Goal: Task Accomplishment & Management: Use online tool/utility

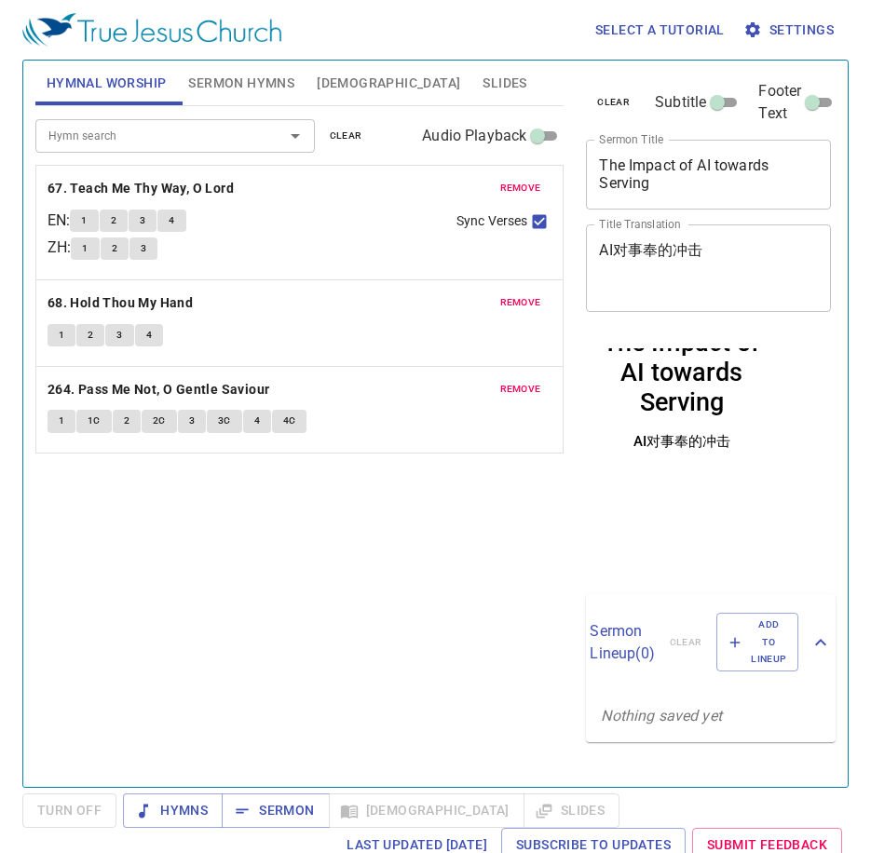
click at [87, 224] on span "1" at bounding box center [84, 220] width 6 height 17
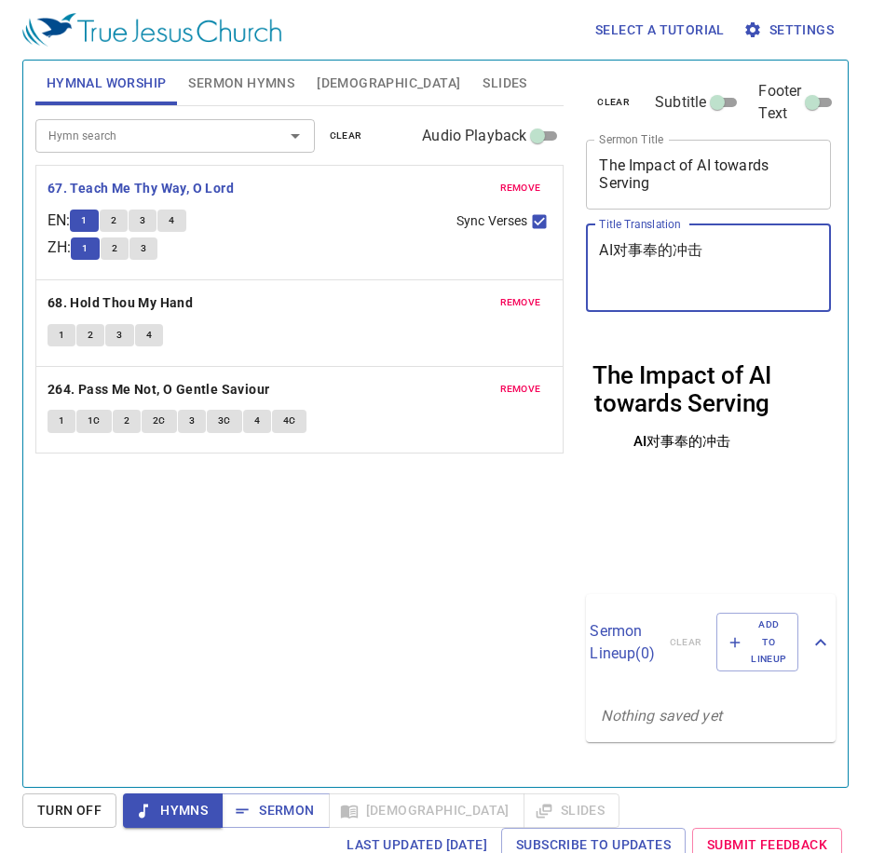
click at [700, 247] on textarea "AI对事奉的冲击" at bounding box center [708, 267] width 219 height 53
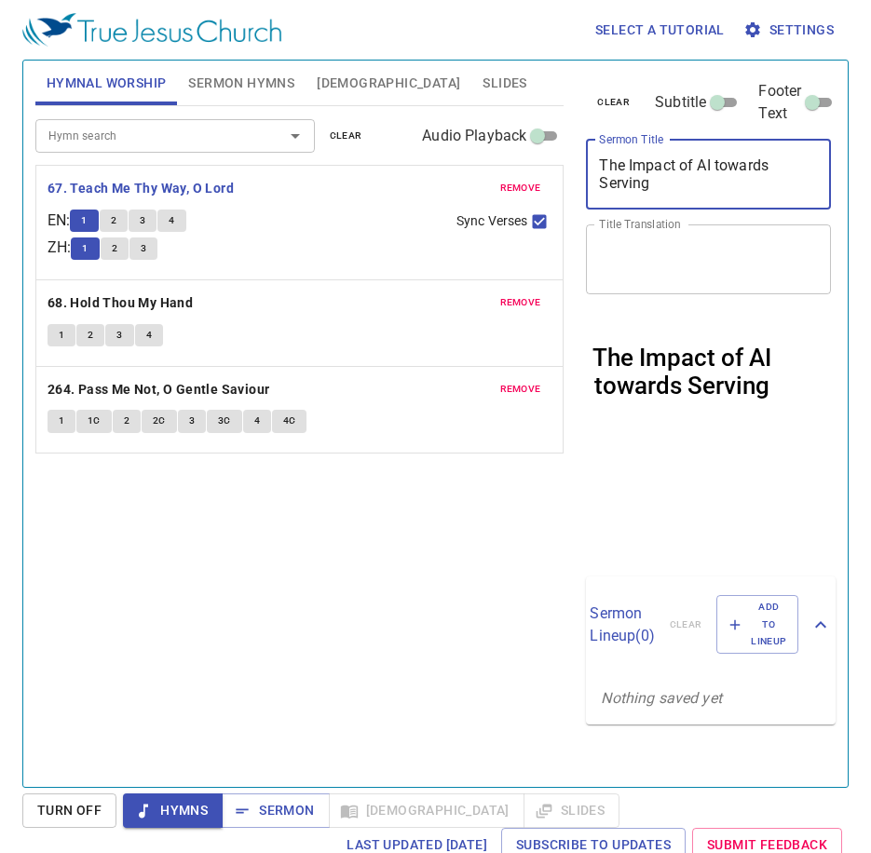
click at [724, 187] on textarea "The Impact of AI towards Serving" at bounding box center [708, 173] width 219 height 35
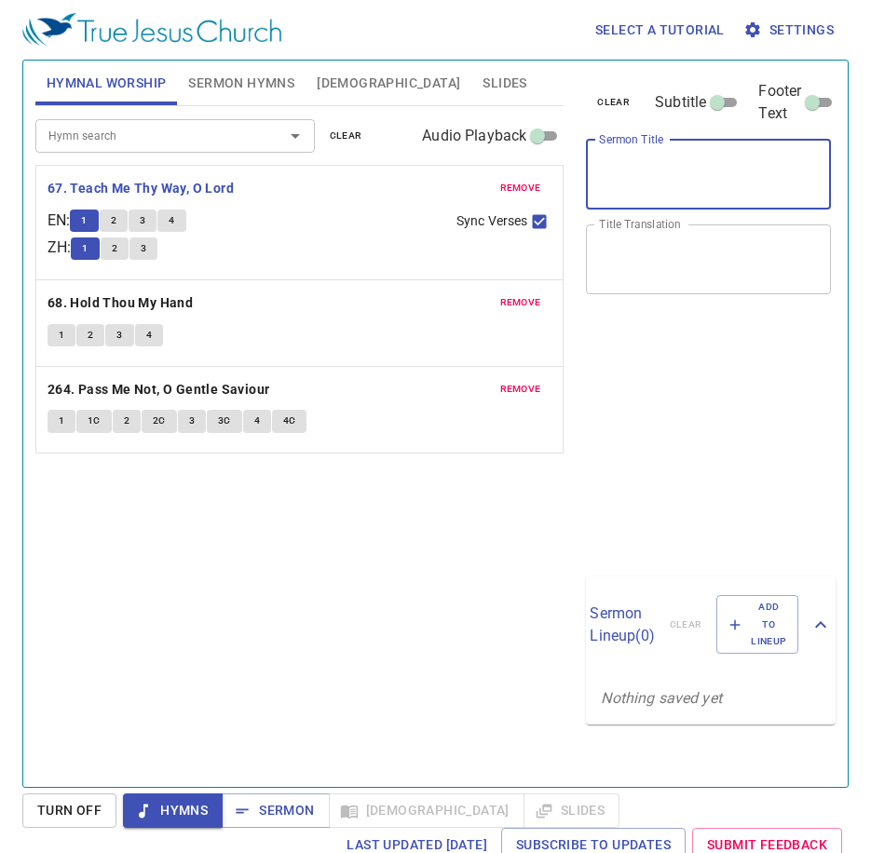
click at [527, 545] on div "Hymn search Hymn search clear Audio Playback remove 67. Teach Me Thy Way, O Lor…" at bounding box center [299, 438] width 529 height 665
click at [513, 190] on span "remove" at bounding box center [520, 188] width 41 height 17
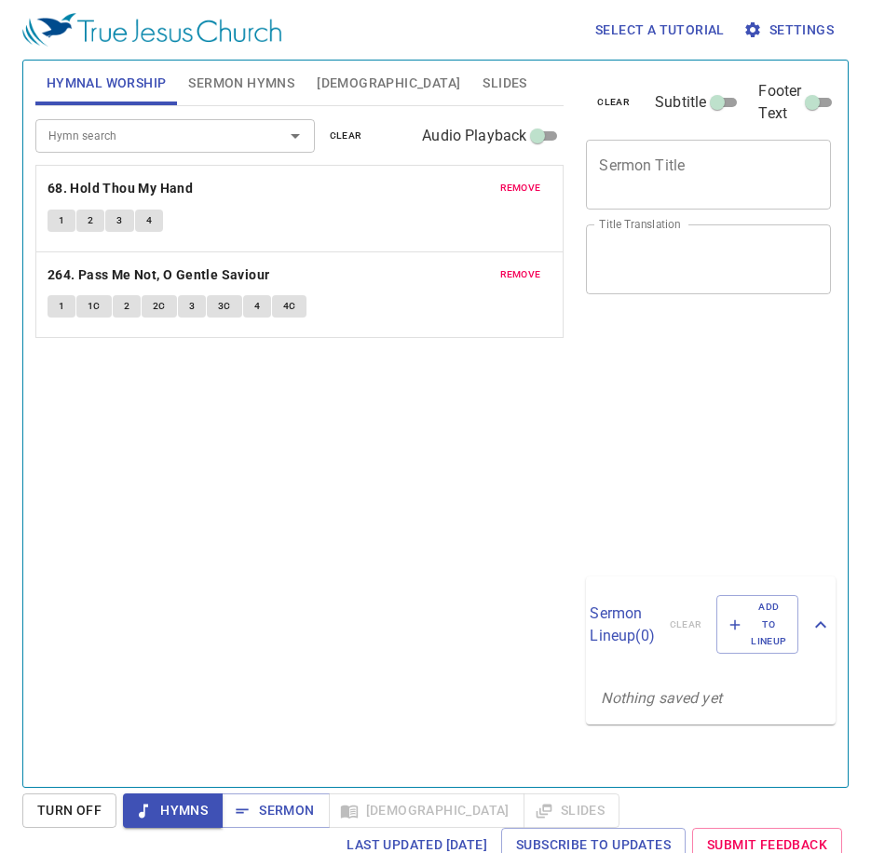
click at [513, 190] on span "remove" at bounding box center [520, 188] width 41 height 17
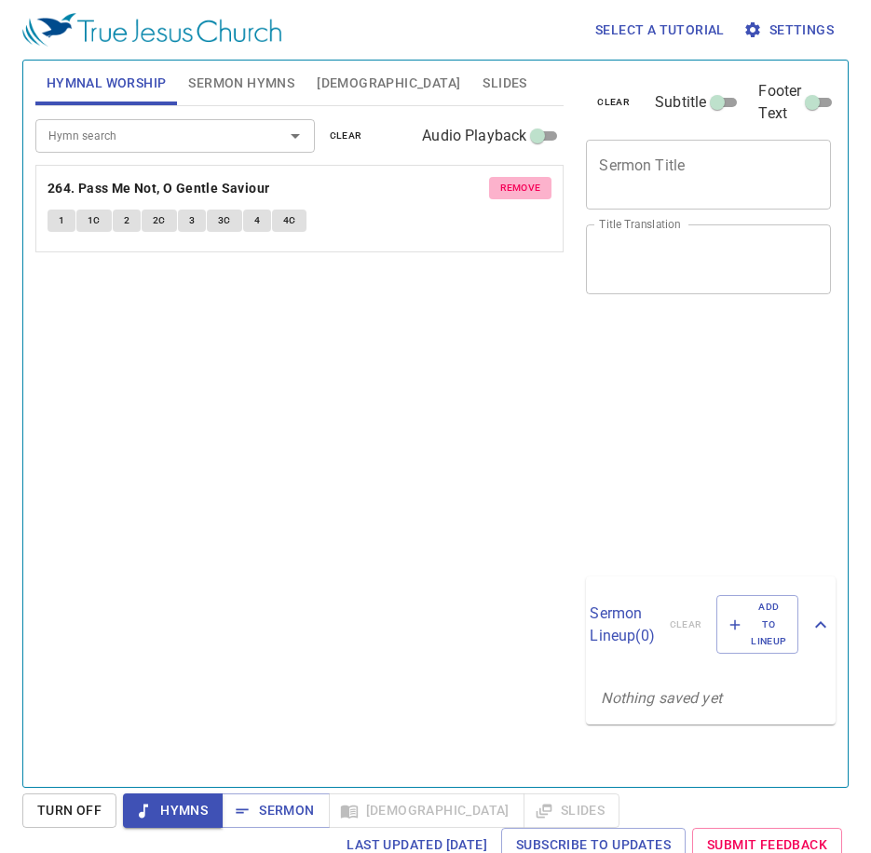
click at [513, 188] on span "remove" at bounding box center [520, 188] width 41 height 17
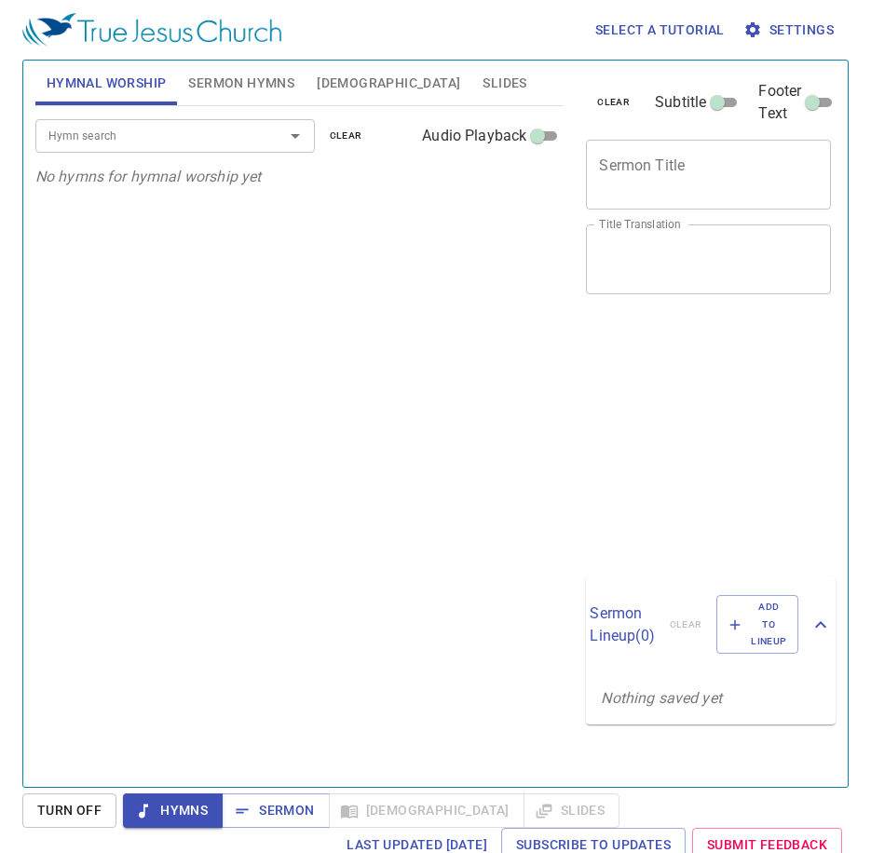
click at [282, 88] on span "Sermon Hymns" at bounding box center [241, 83] width 106 height 23
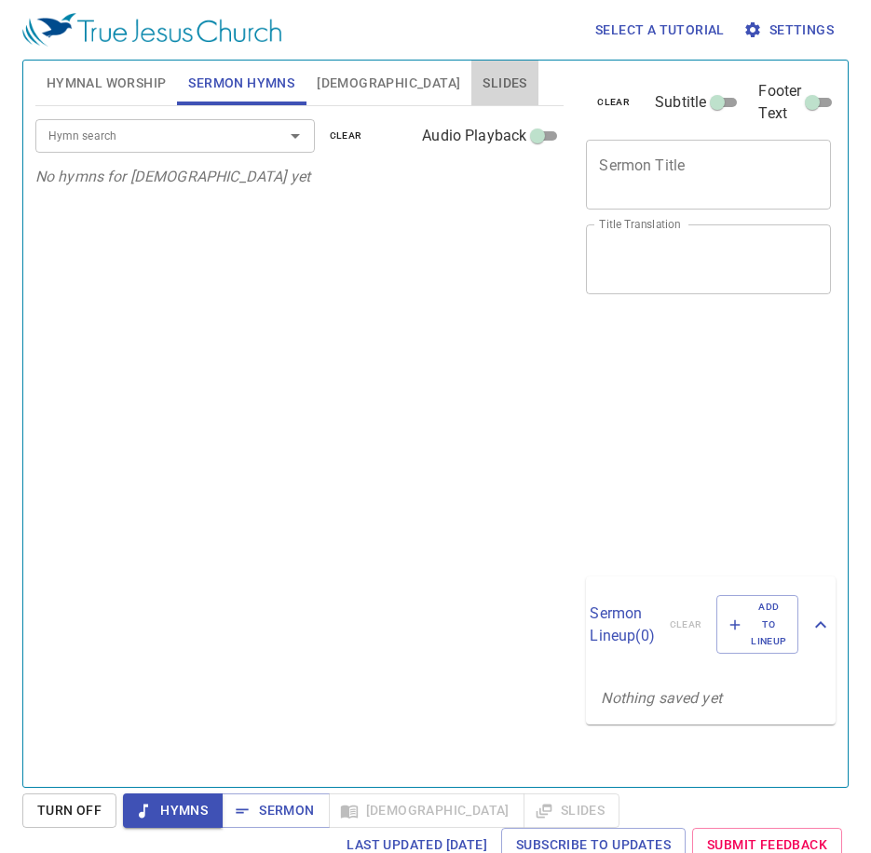
click at [483, 87] on span "Slides" at bounding box center [505, 83] width 44 height 23
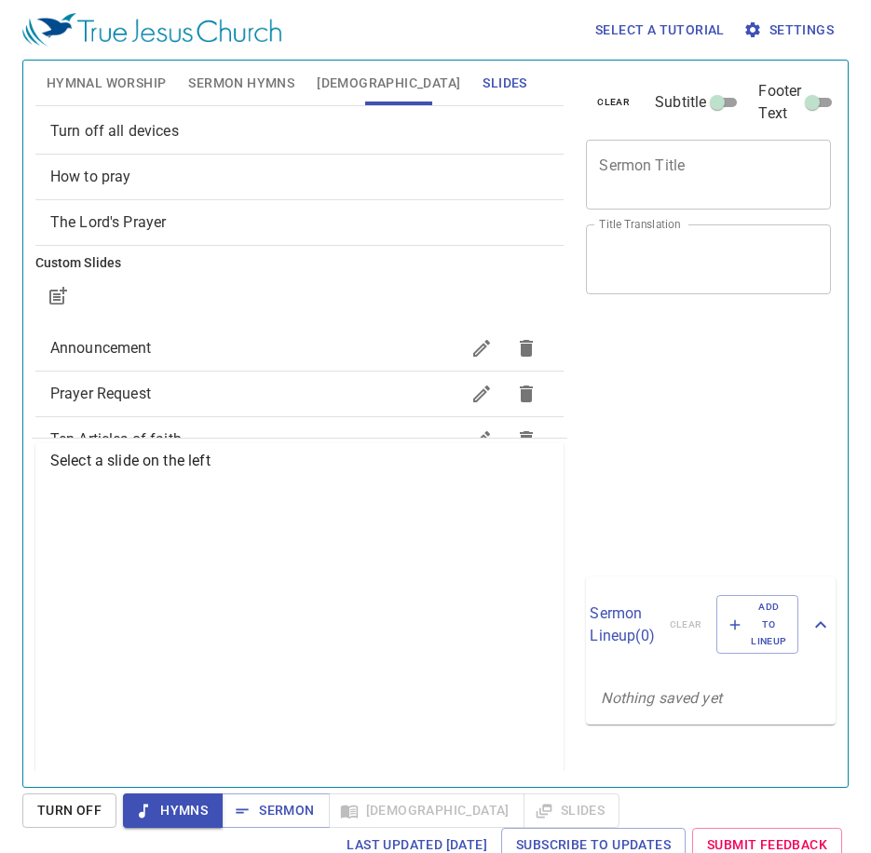
scroll to position [93, 0]
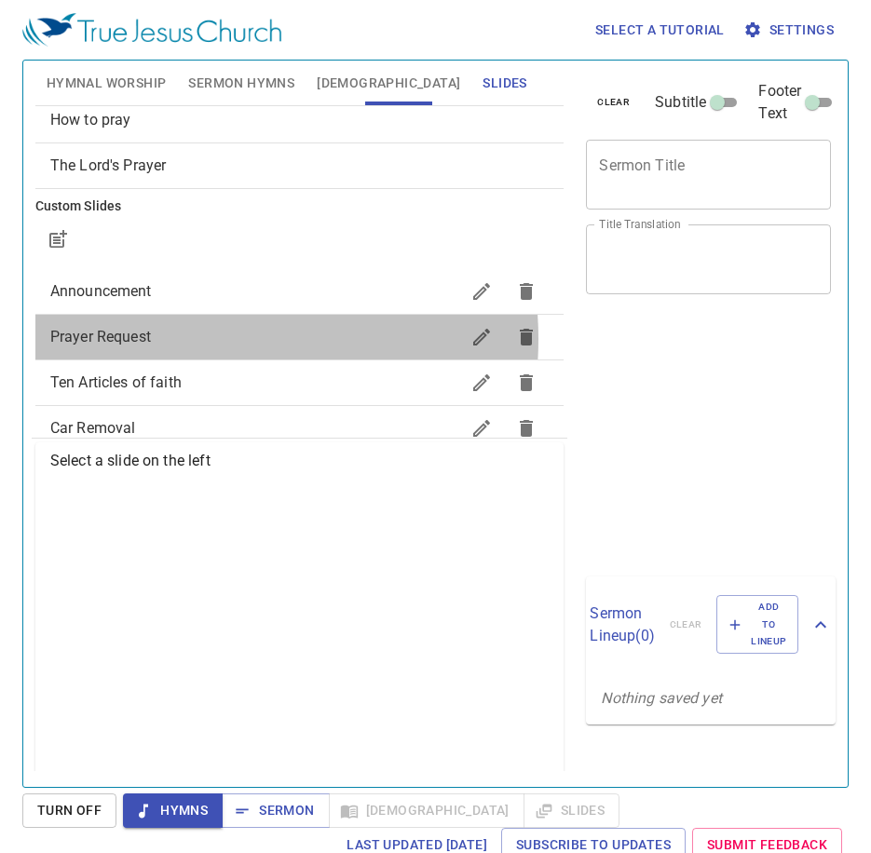
drag, startPoint x: 185, startPoint y: 339, endPoint x: 208, endPoint y: 319, distance: 29.7
click at [189, 329] on span "Prayer Request" at bounding box center [255, 337] width 410 height 22
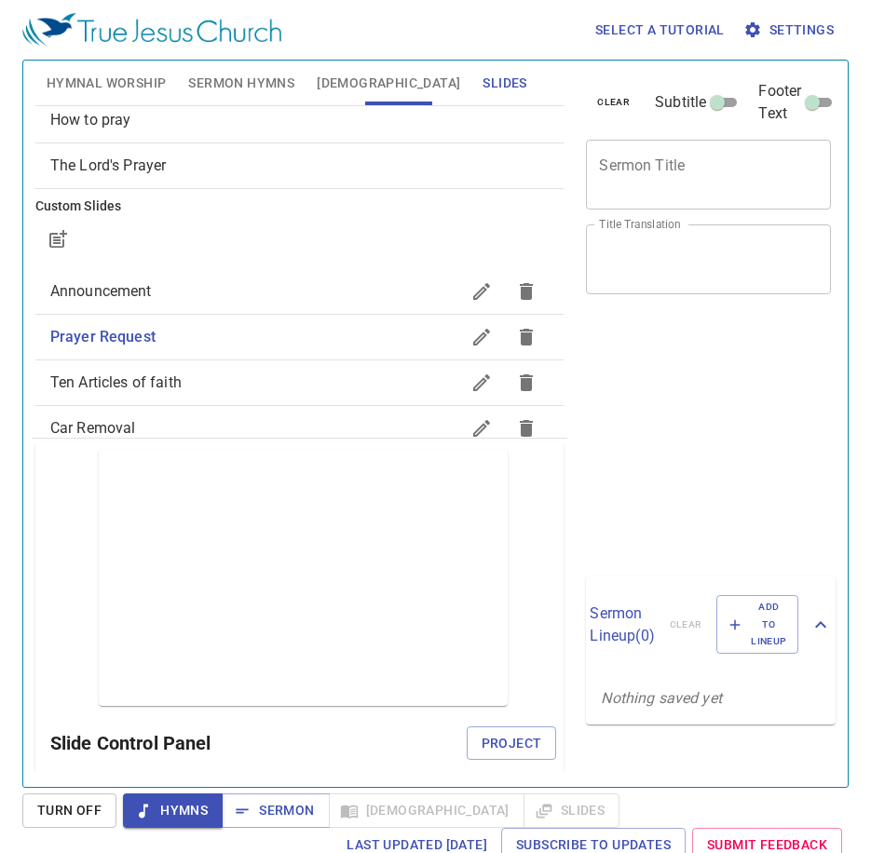
click at [129, 67] on button "Hymnal Worship" at bounding box center [106, 83] width 143 height 45
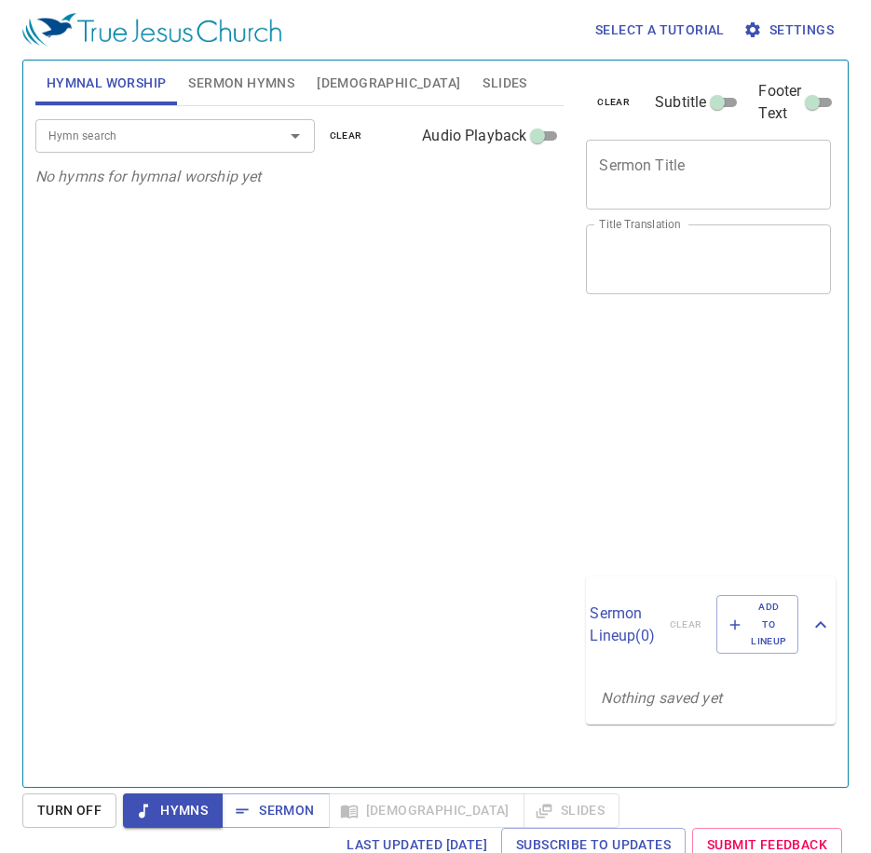
click at [165, 131] on input "Hymn search" at bounding box center [147, 135] width 213 height 21
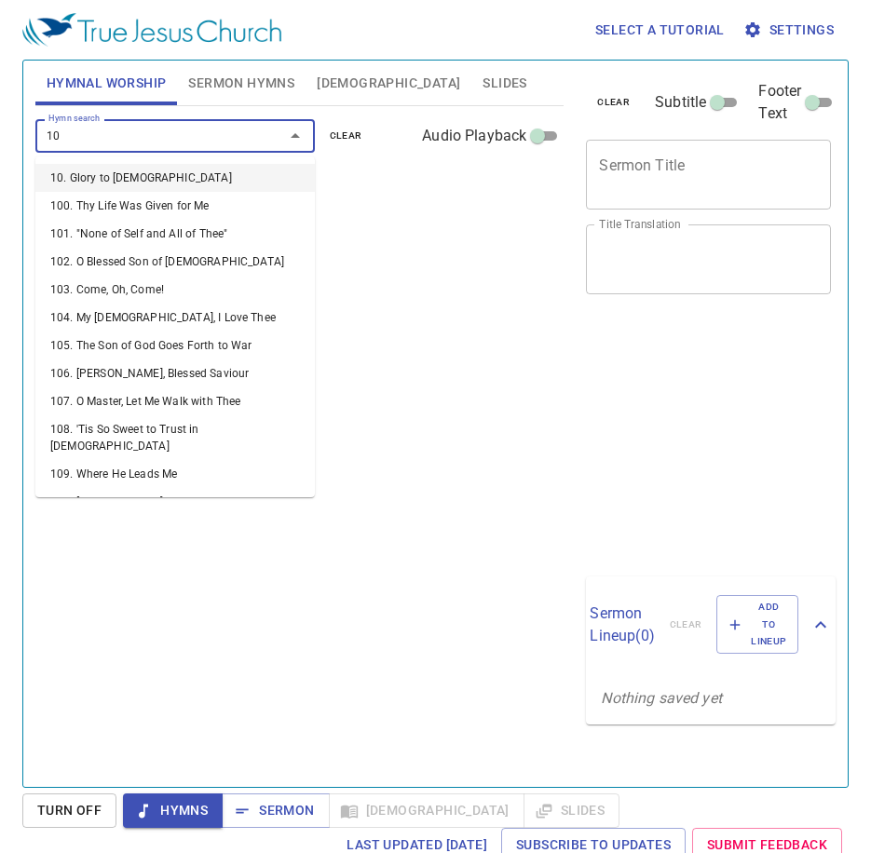
type input "108"
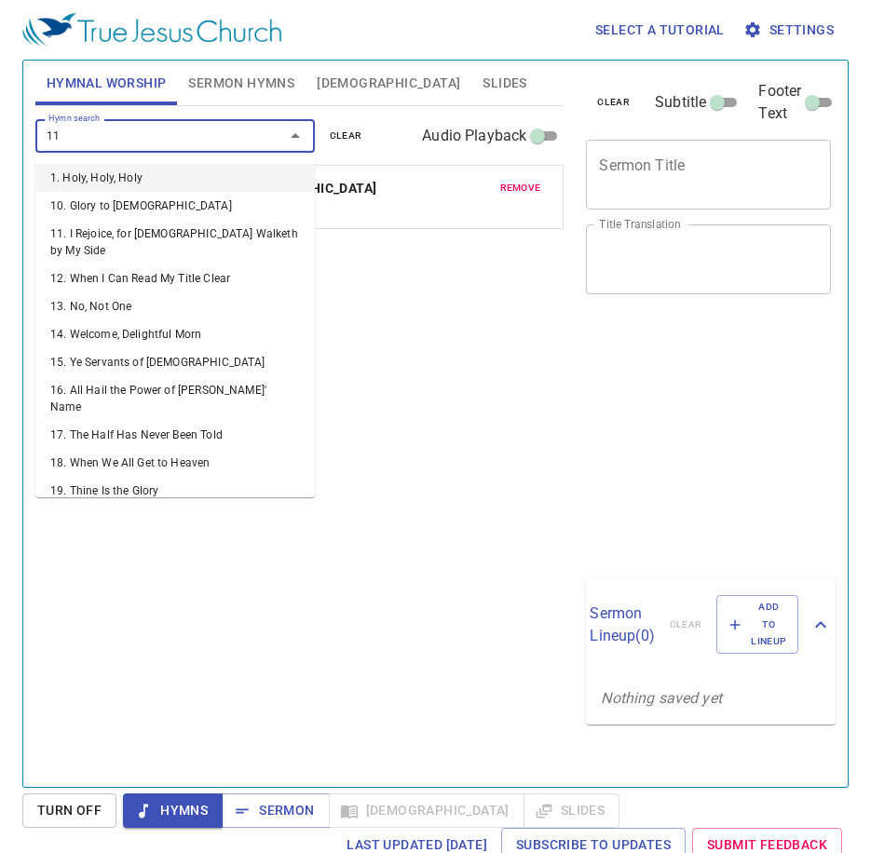
type input "118"
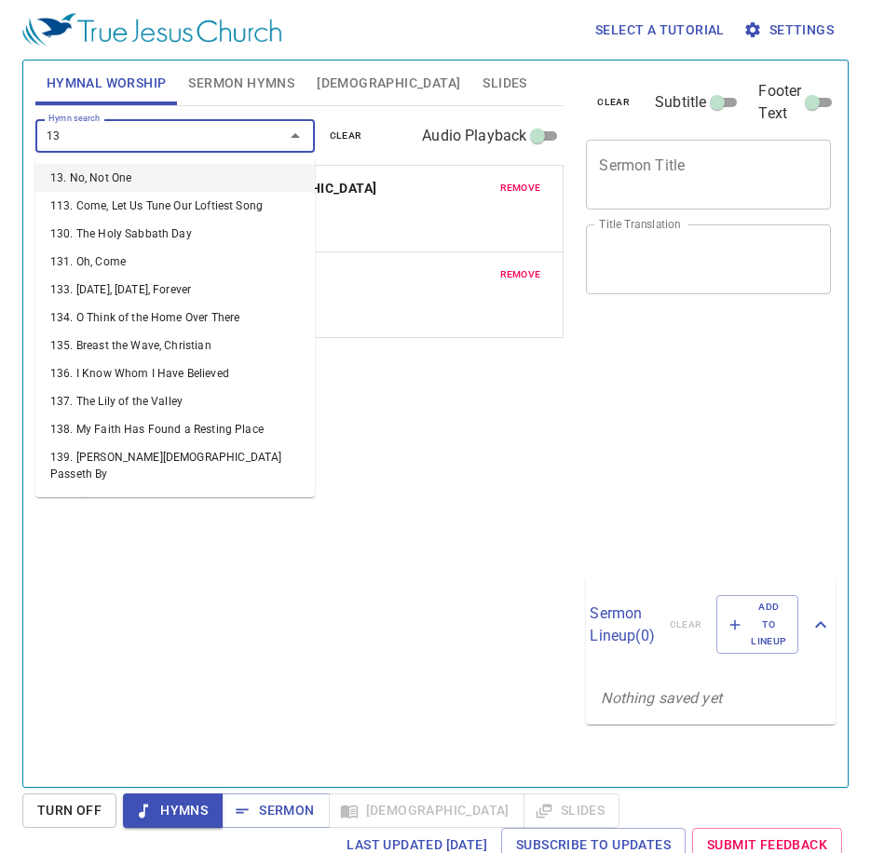
type input "138"
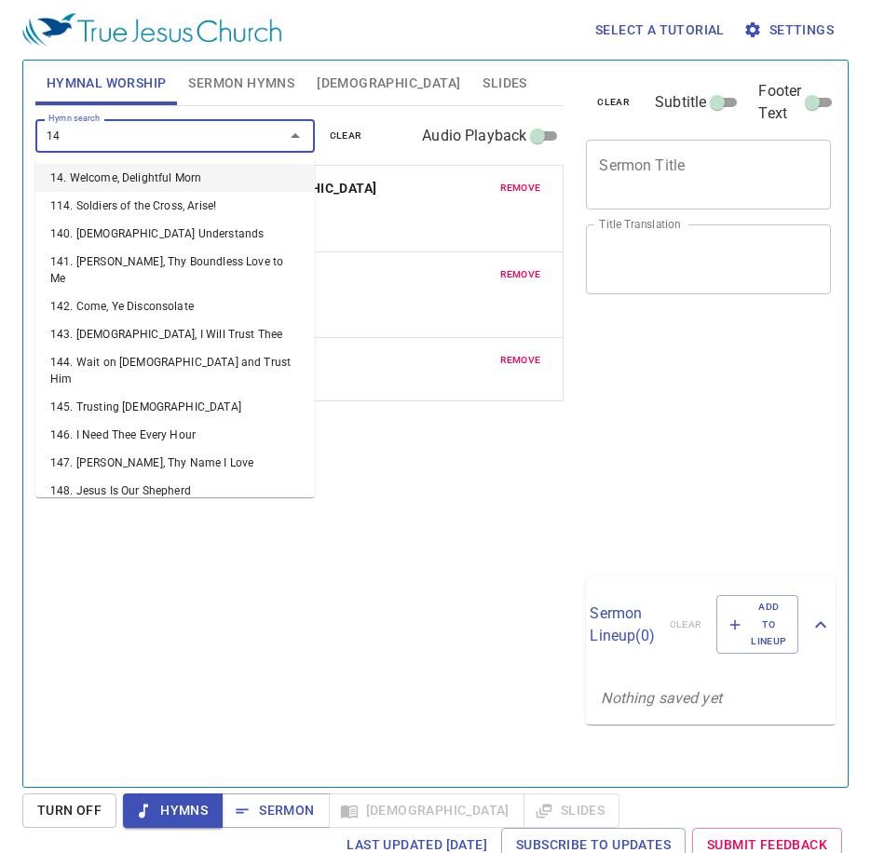
type input "148"
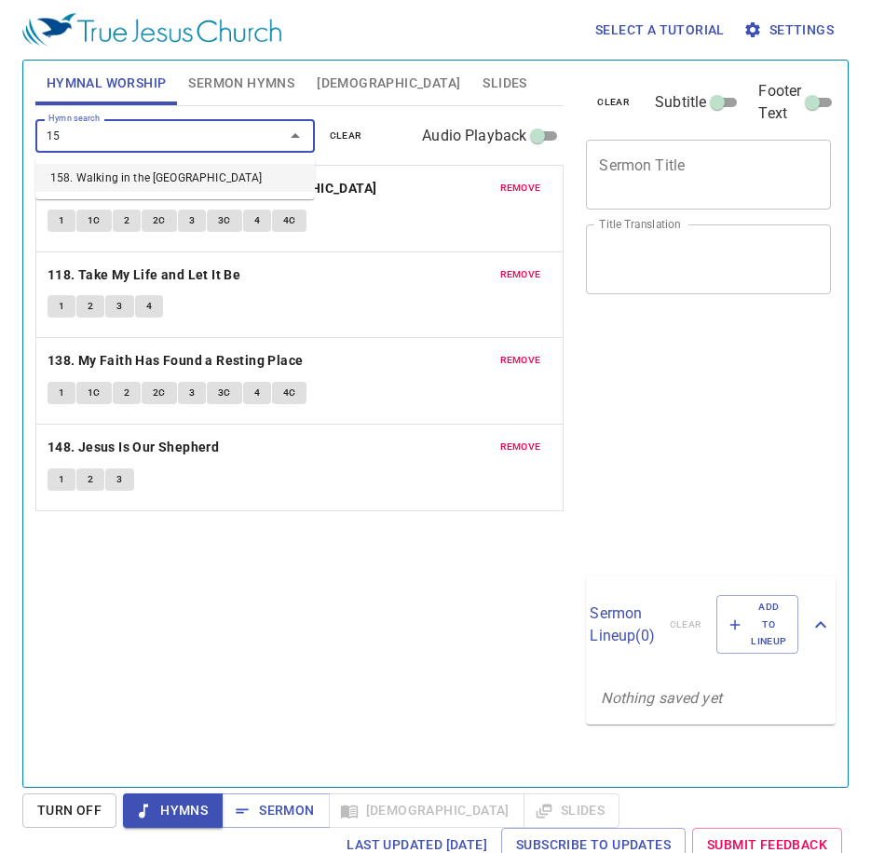
type input "158"
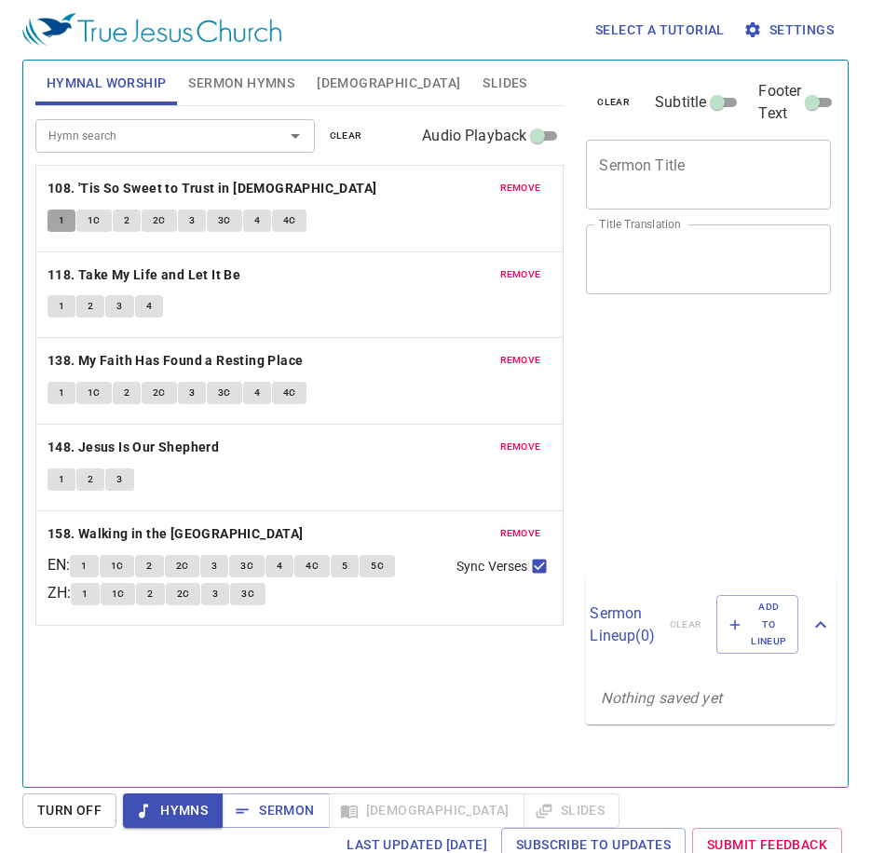
click at [48, 228] on button "1" at bounding box center [62, 221] width 28 height 22
click at [53, 222] on button "1" at bounding box center [62, 221] width 28 height 22
click at [197, 90] on span "Sermon Hymns" at bounding box center [241, 83] width 106 height 23
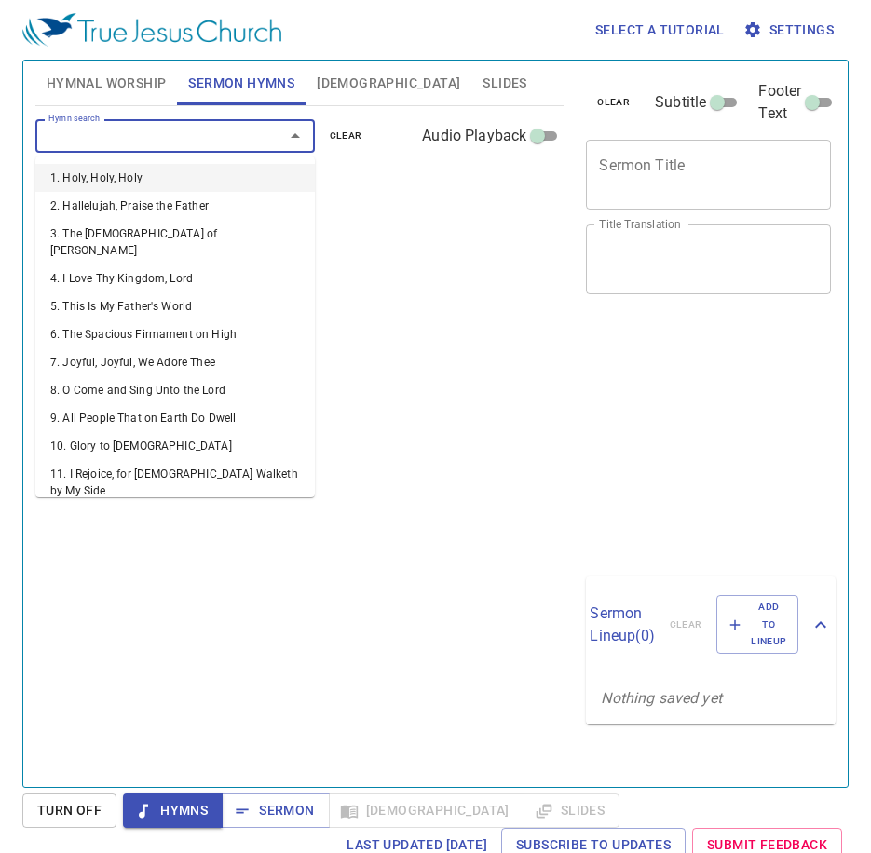
click at [200, 135] on input "Hymn search" at bounding box center [147, 135] width 213 height 21
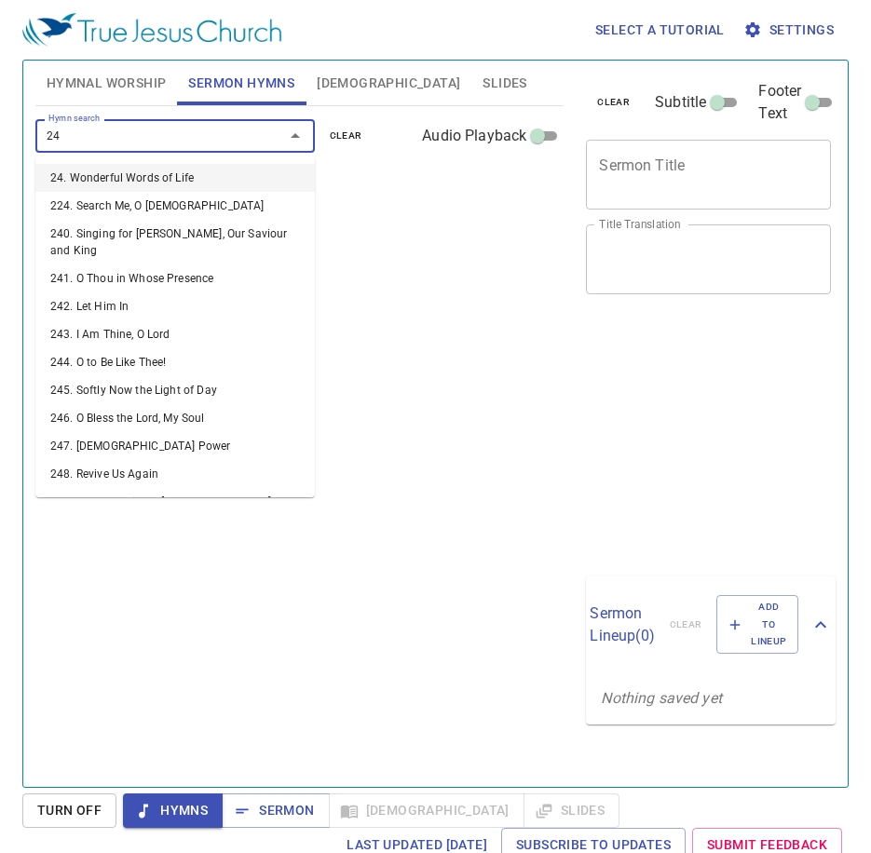
type input "241"
type input "243"
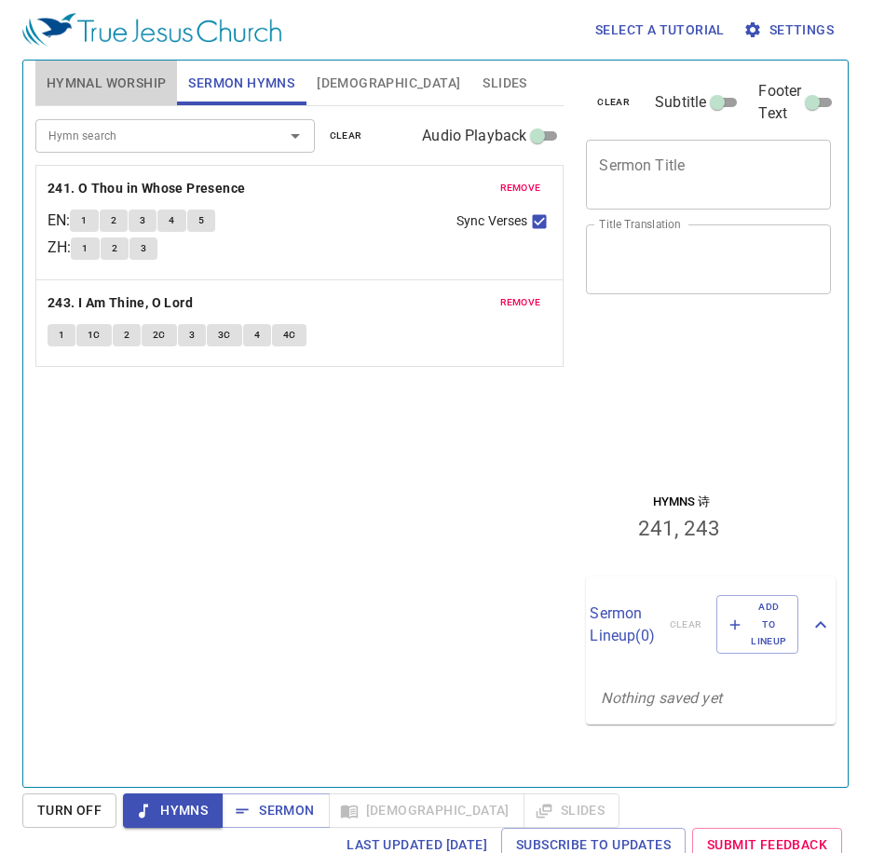
click at [83, 89] on span "Hymnal Worship" at bounding box center [107, 83] width 120 height 23
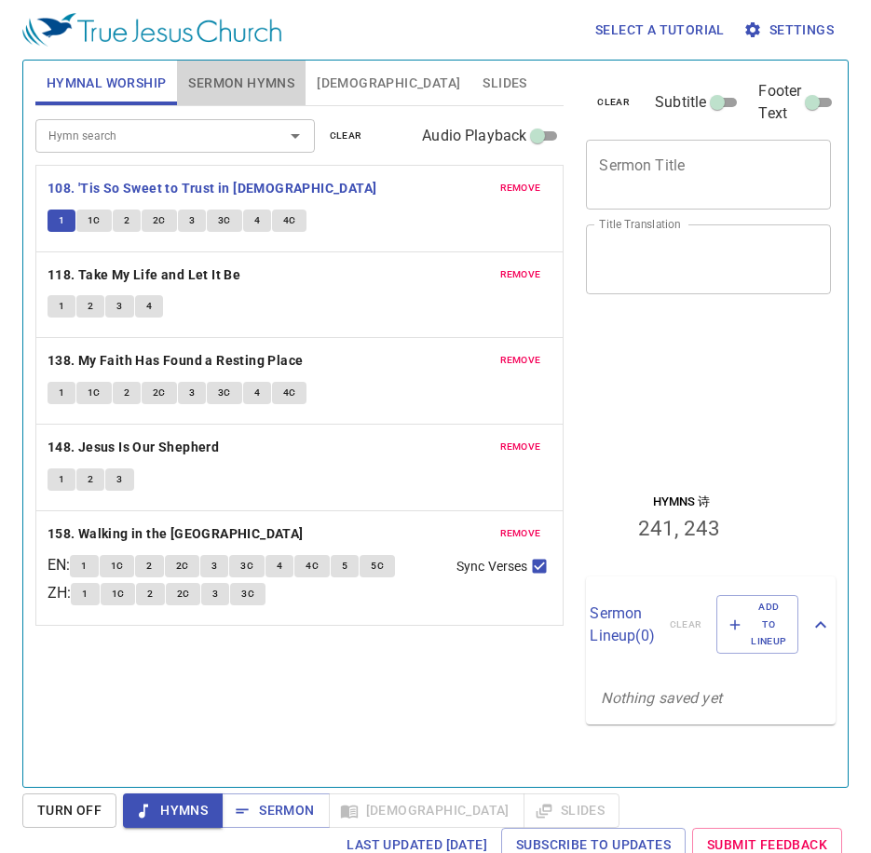
click at [272, 82] on span "Sermon Hymns" at bounding box center [241, 83] width 106 height 23
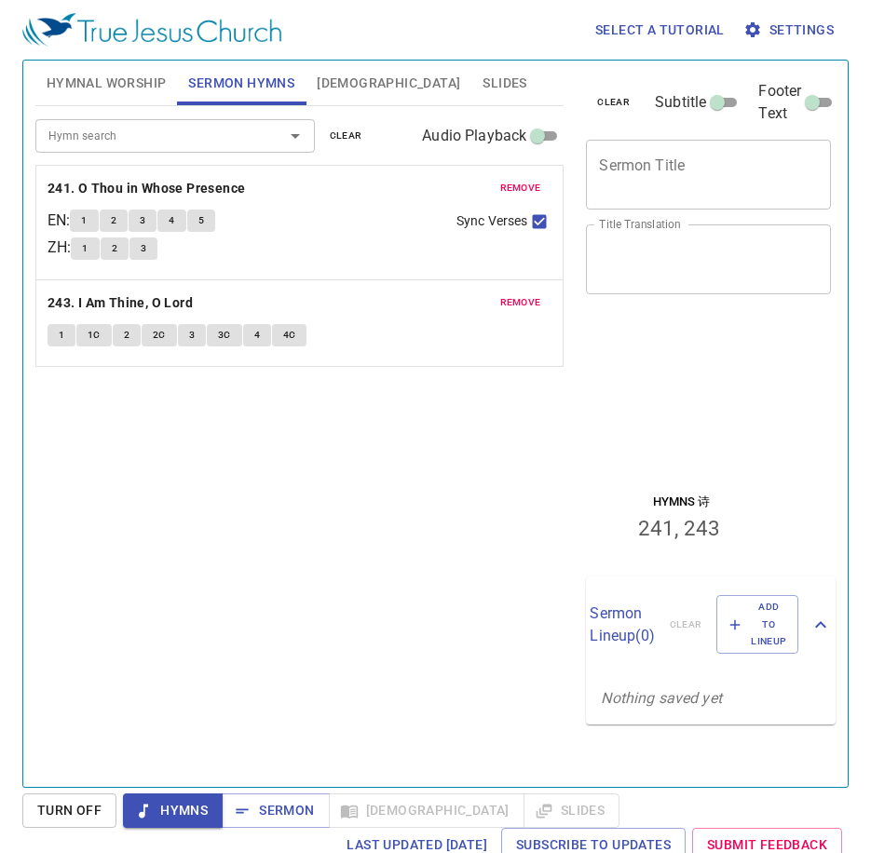
click at [223, 133] on input "Hymn search" at bounding box center [147, 135] width 213 height 21
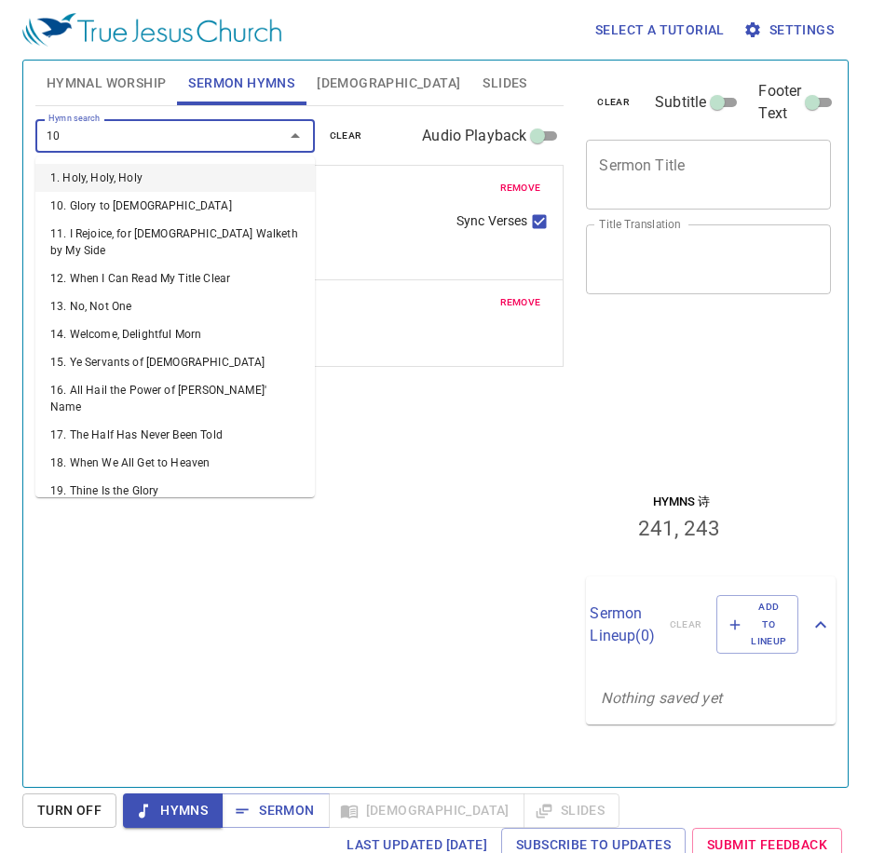
type input "109"
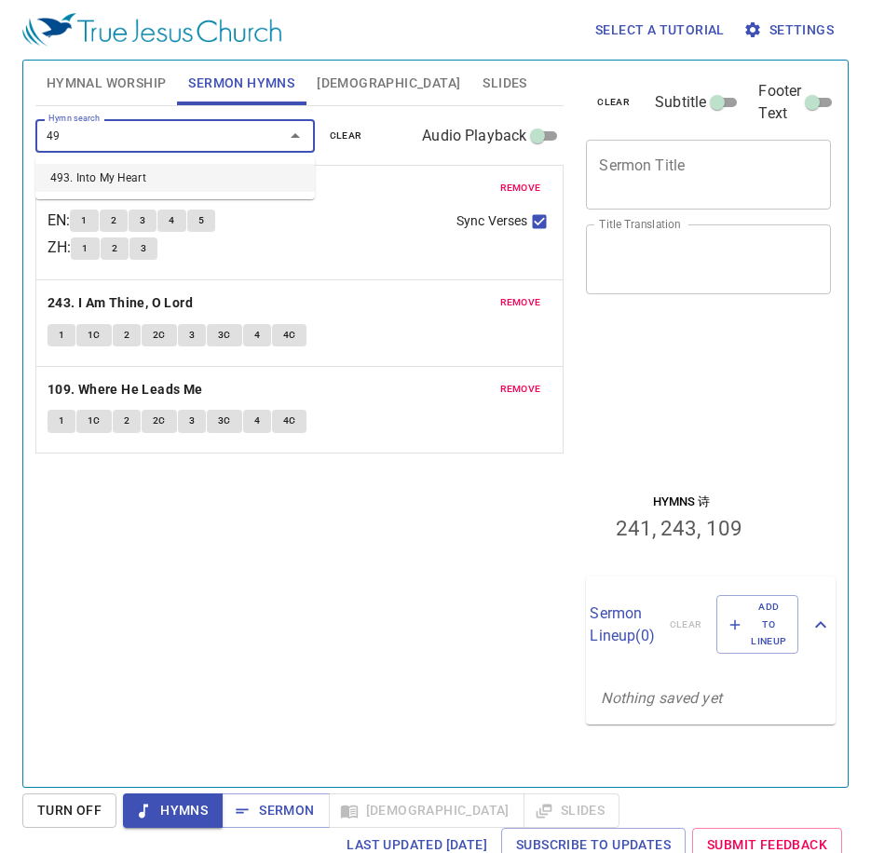
type input "494"
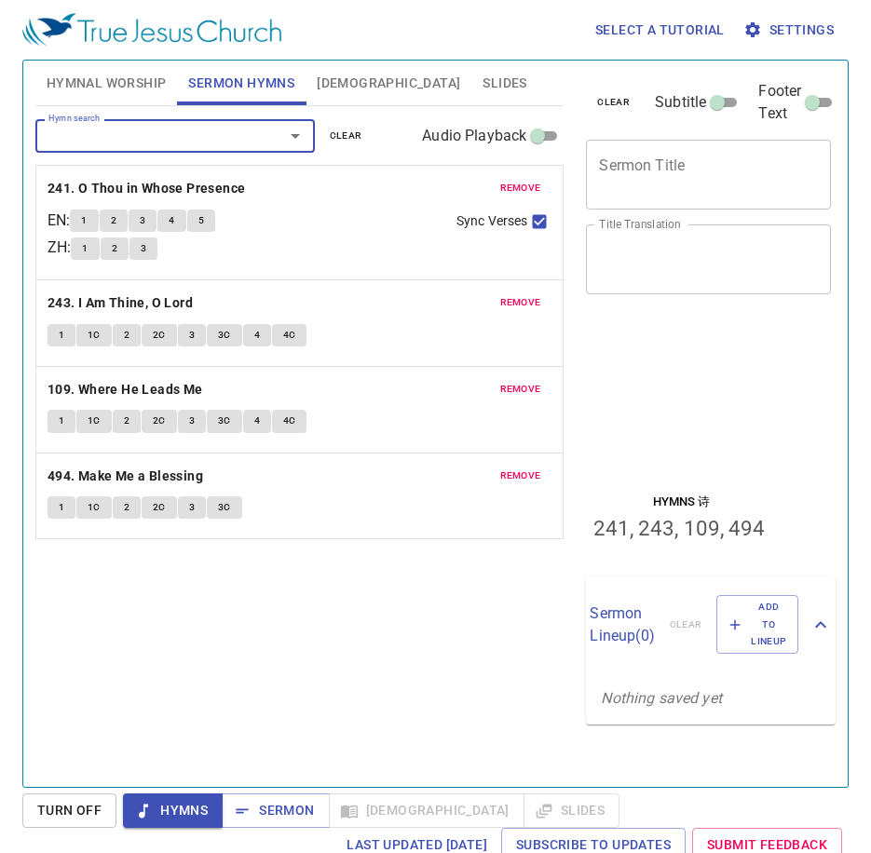
click at [518, 391] on span "remove" at bounding box center [520, 389] width 41 height 17
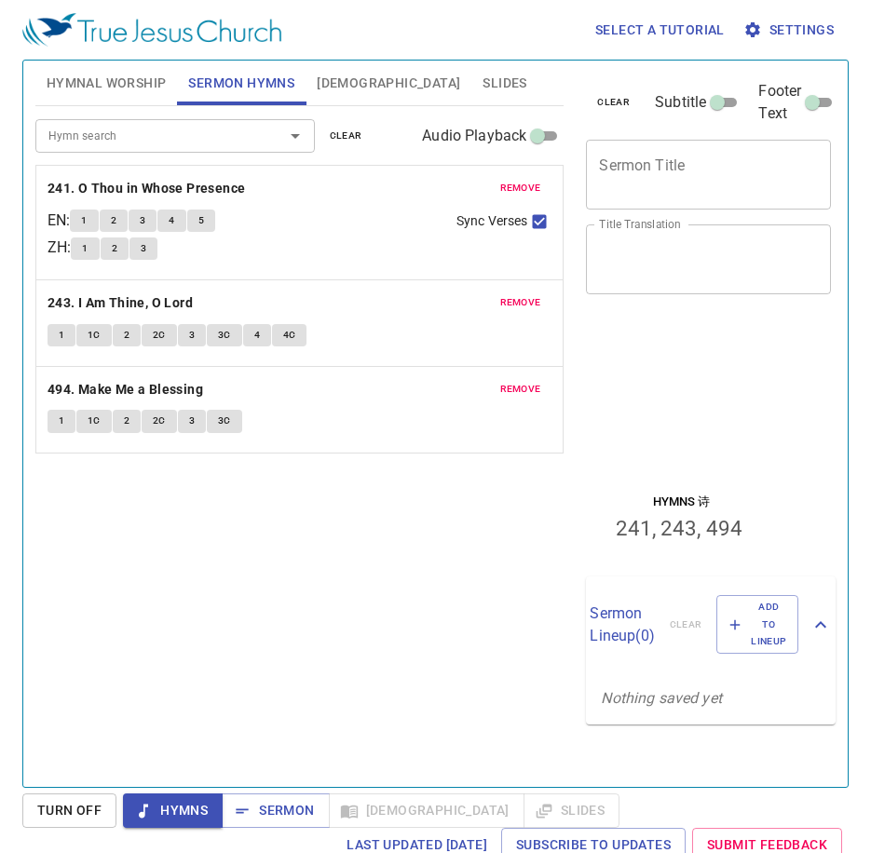
click at [518, 391] on span "remove" at bounding box center [520, 389] width 41 height 17
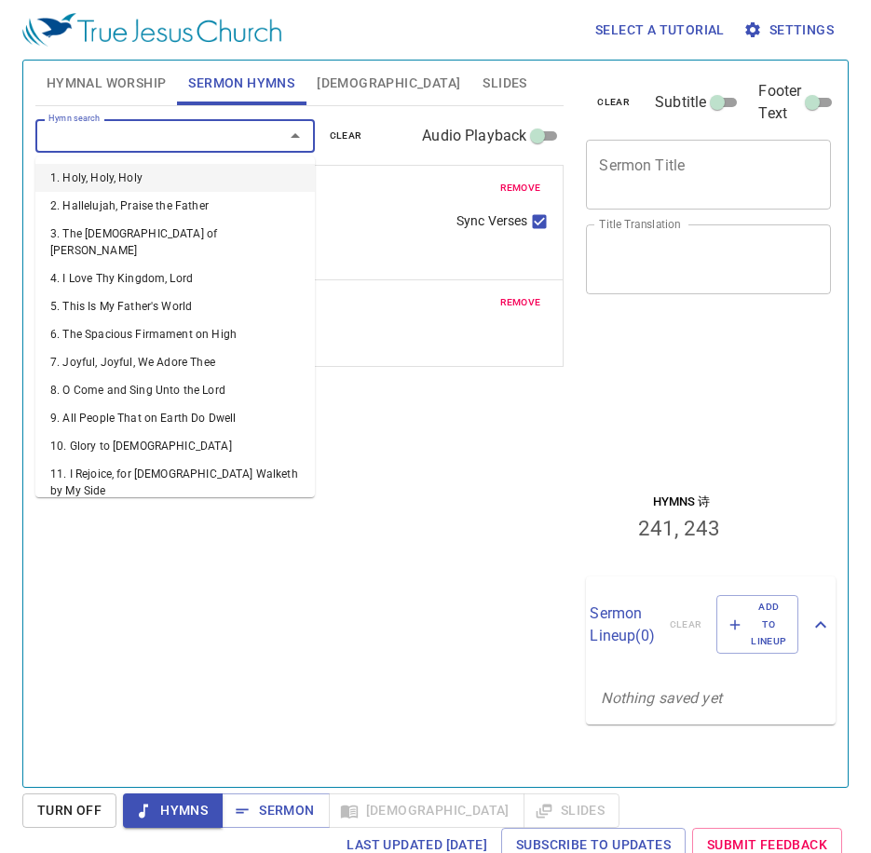
click at [216, 140] on input "Hymn search" at bounding box center [147, 135] width 213 height 21
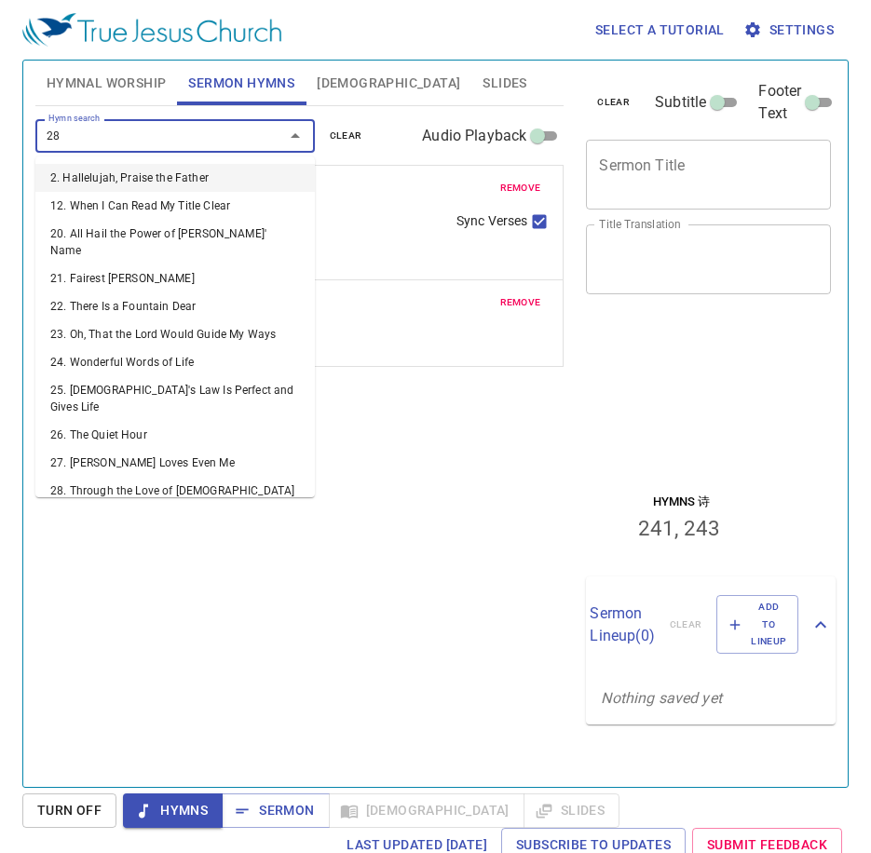
type input "281"
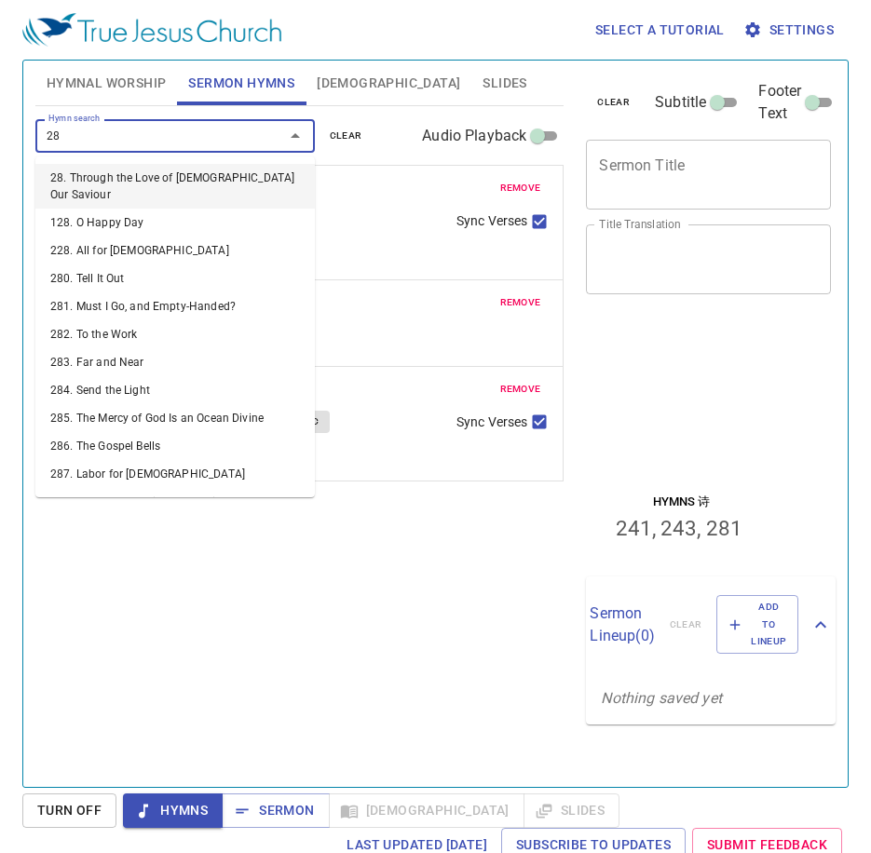
type input "283"
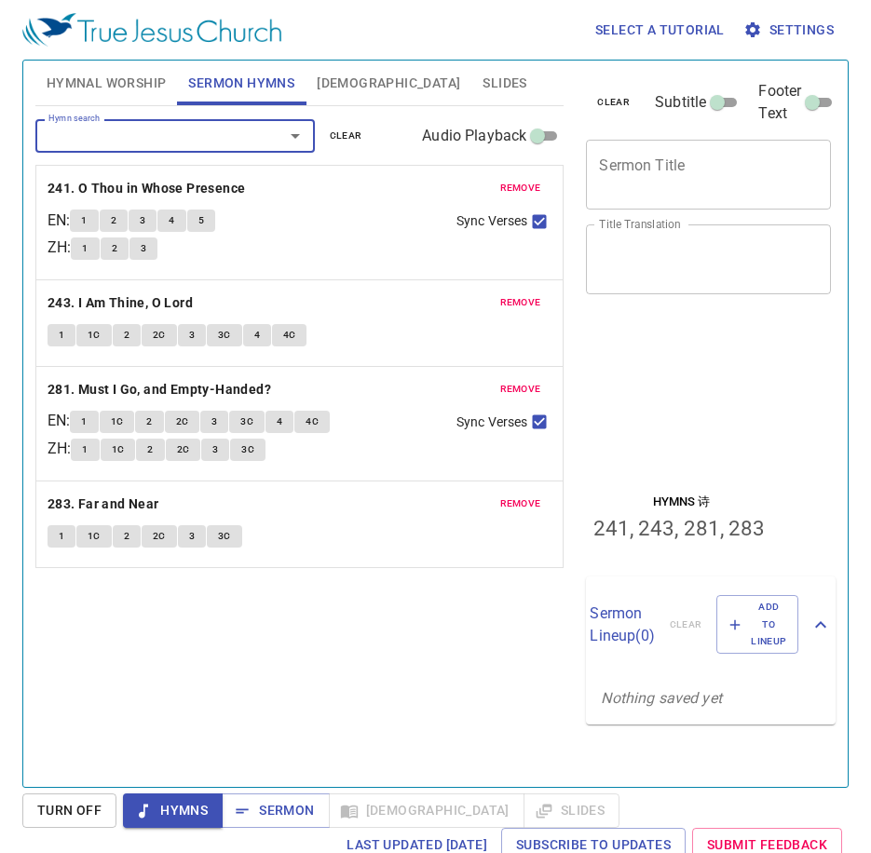
click at [520, 391] on span "remove" at bounding box center [520, 389] width 41 height 17
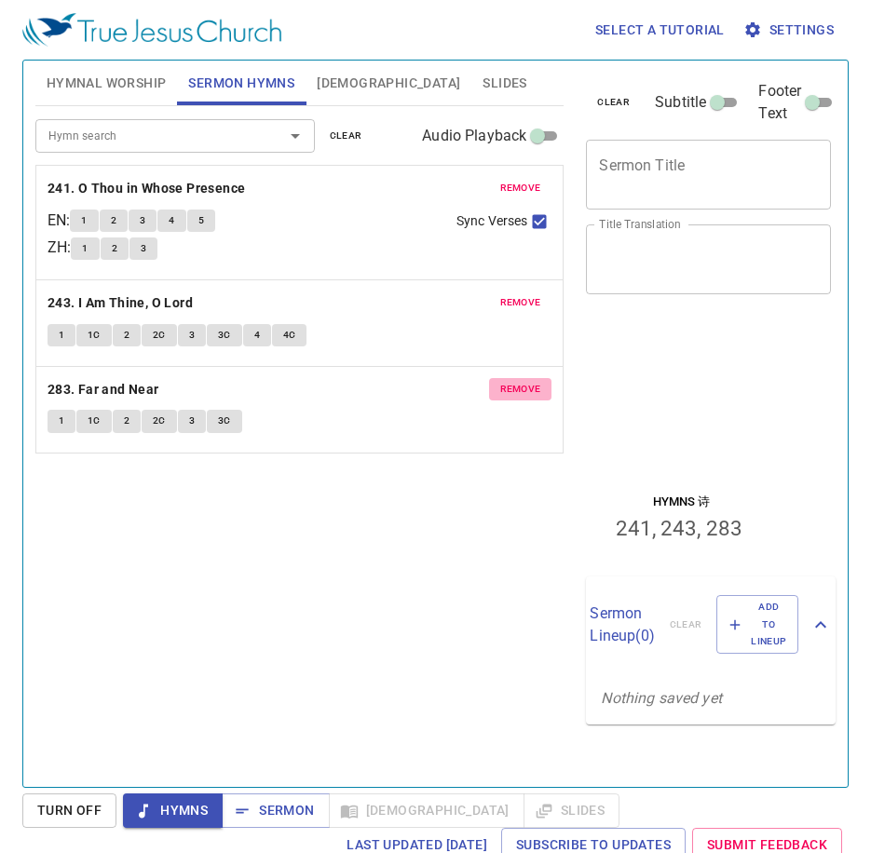
click at [520, 390] on span "remove" at bounding box center [520, 389] width 41 height 17
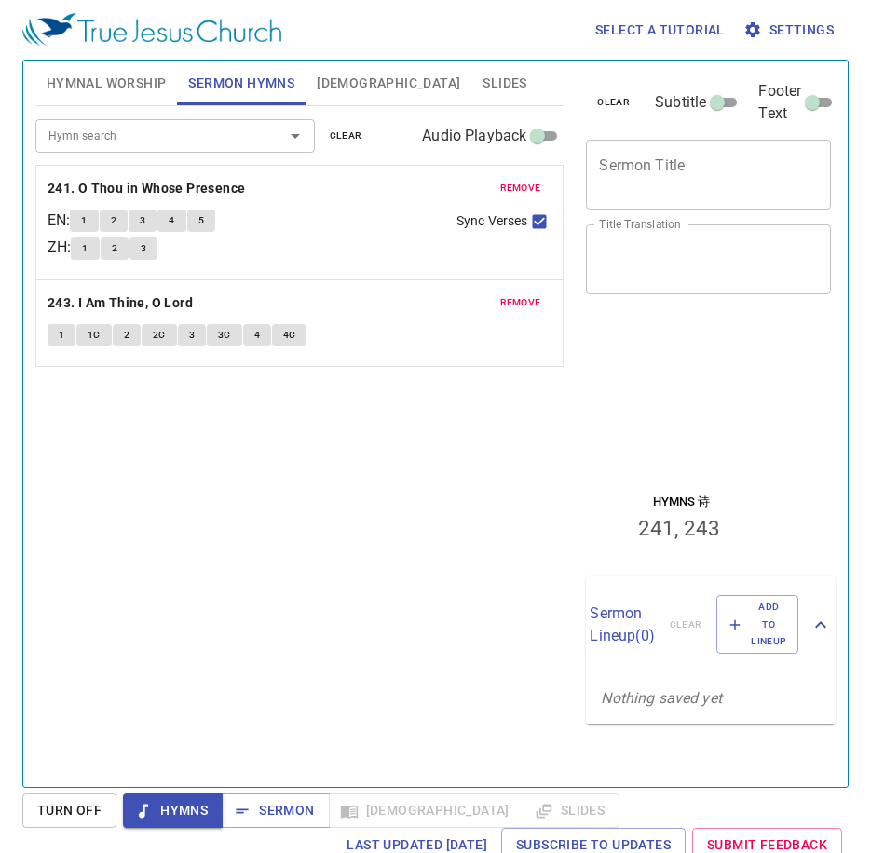
click at [141, 85] on span "Hymnal Worship" at bounding box center [107, 83] width 120 height 23
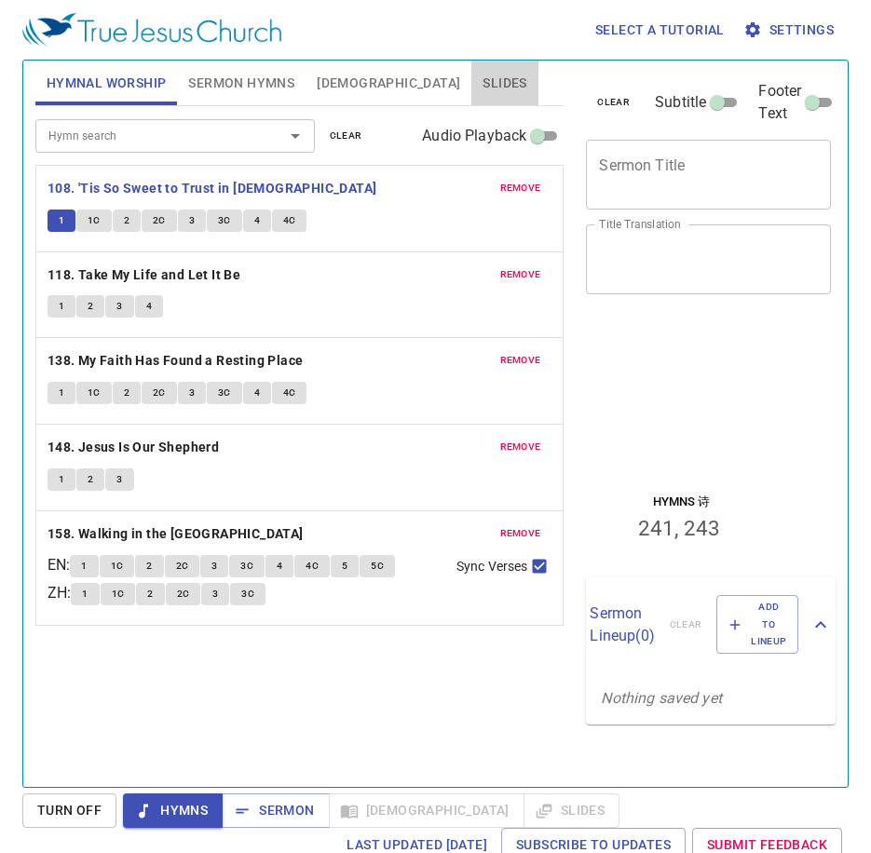
click at [483, 75] on span "Slides" at bounding box center [505, 83] width 44 height 23
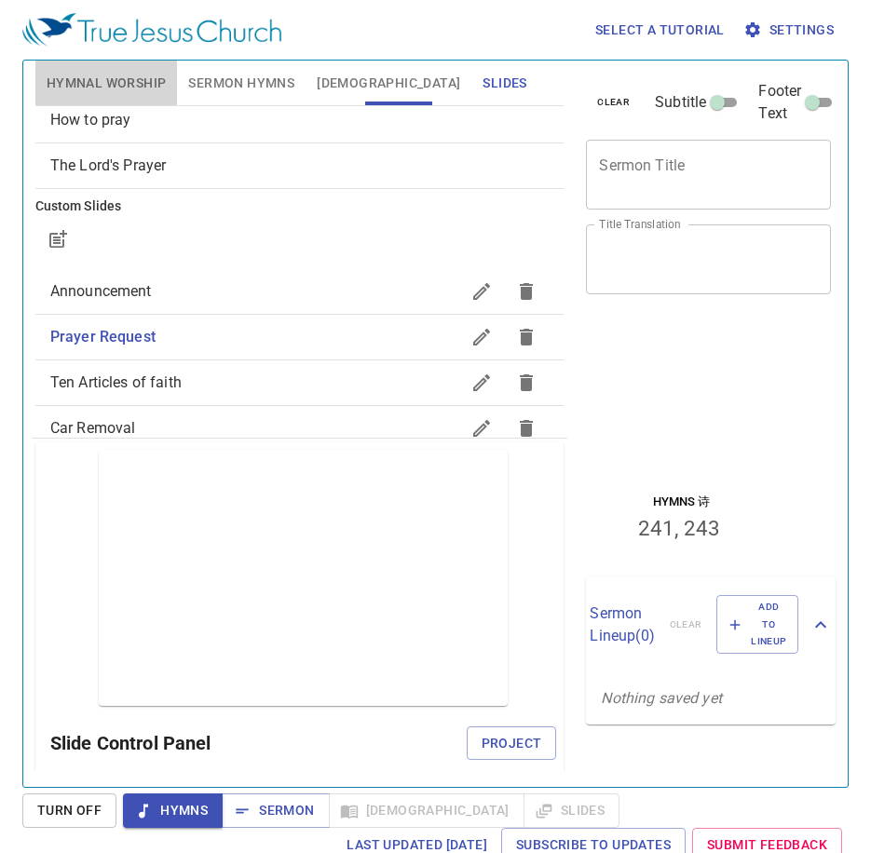
click at [130, 89] on span "Hymnal Worship" at bounding box center [107, 83] width 120 height 23
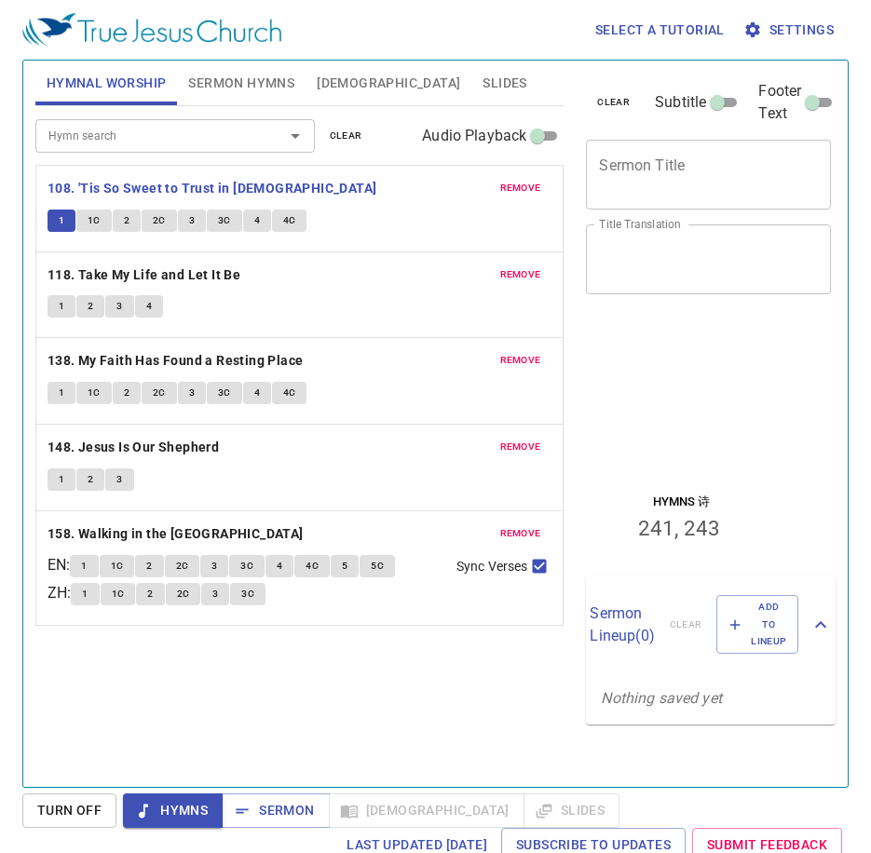
click at [183, 709] on div "Hymn search Hymn search clear Audio Playback remove 108. 'Tis So Sweet to Trust…" at bounding box center [299, 438] width 529 height 665
click at [248, 708] on div "Hymn search Hymn search clear Audio Playback remove 108. 'Tis So Sweet to Trust…" at bounding box center [299, 438] width 529 height 665
click at [88, 221] on span "1C" at bounding box center [94, 220] width 13 height 17
click at [124, 224] on span "2" at bounding box center [127, 220] width 6 height 17
click at [153, 219] on span "2C" at bounding box center [159, 220] width 13 height 17
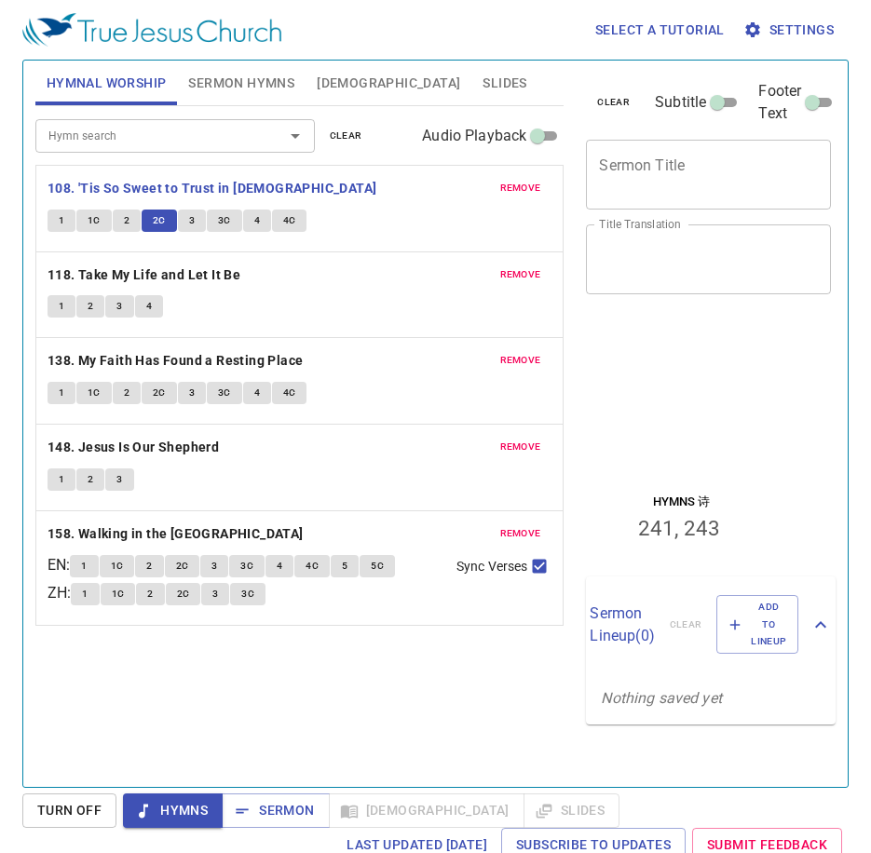
click at [190, 220] on span "3" at bounding box center [192, 220] width 6 height 17
click at [229, 219] on span "3C" at bounding box center [224, 220] width 13 height 17
click at [263, 224] on button "4" at bounding box center [257, 221] width 28 height 22
click at [283, 215] on span "4C" at bounding box center [289, 220] width 13 height 17
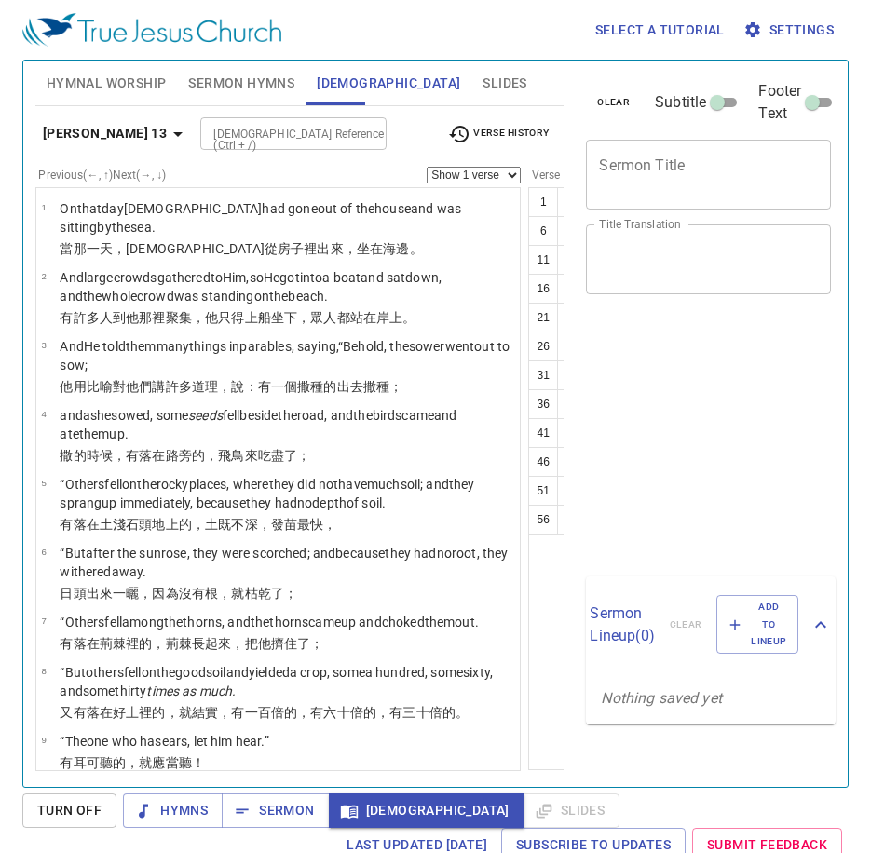
select select "44"
select select "46"
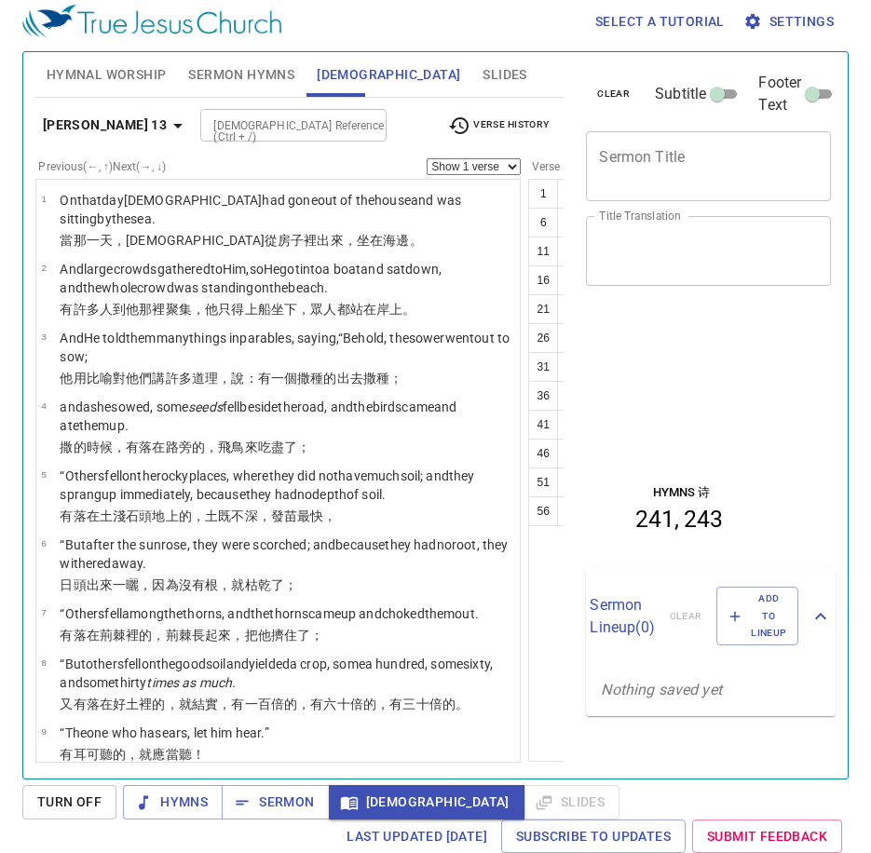
scroll to position [4030, 0]
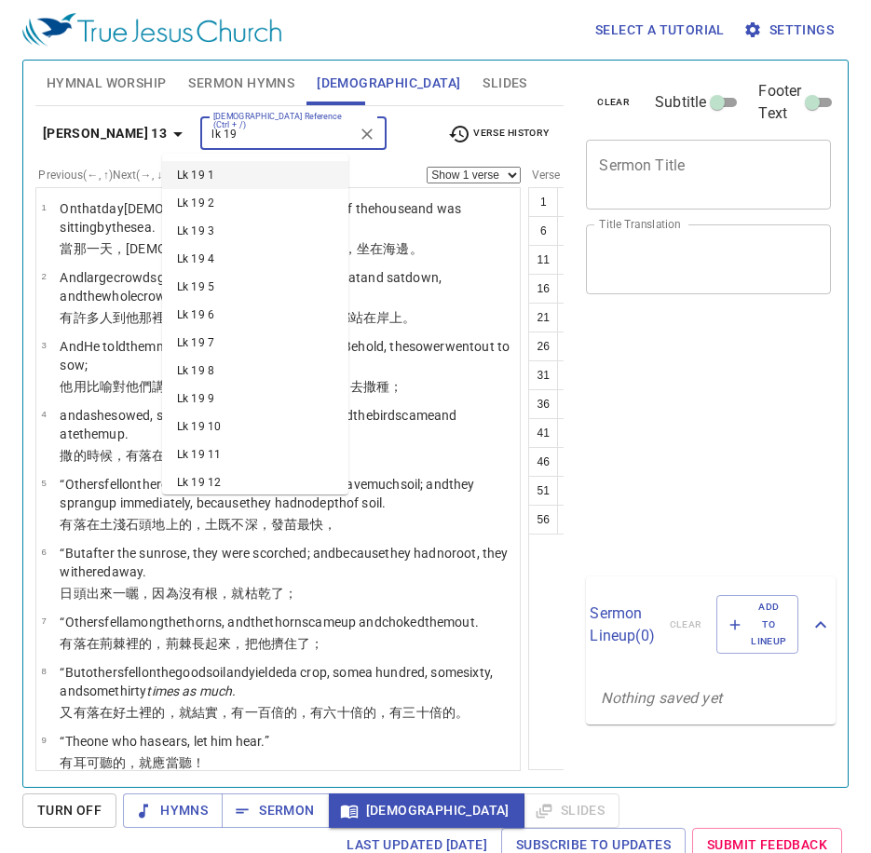
select select "44"
select select "46"
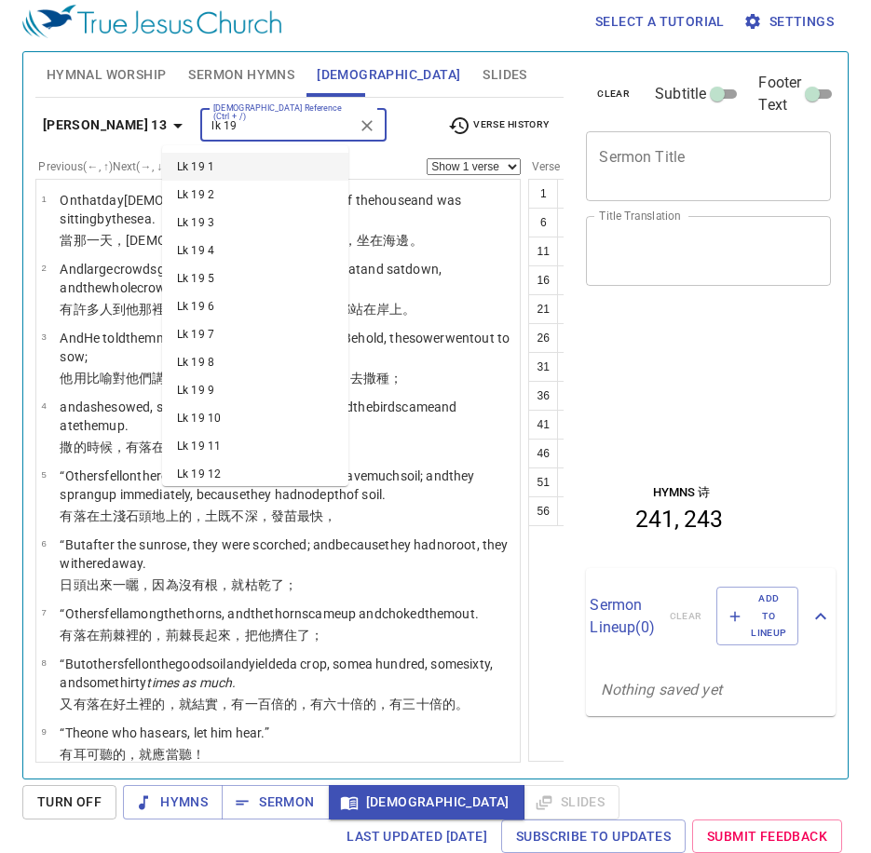
scroll to position [4030, 0]
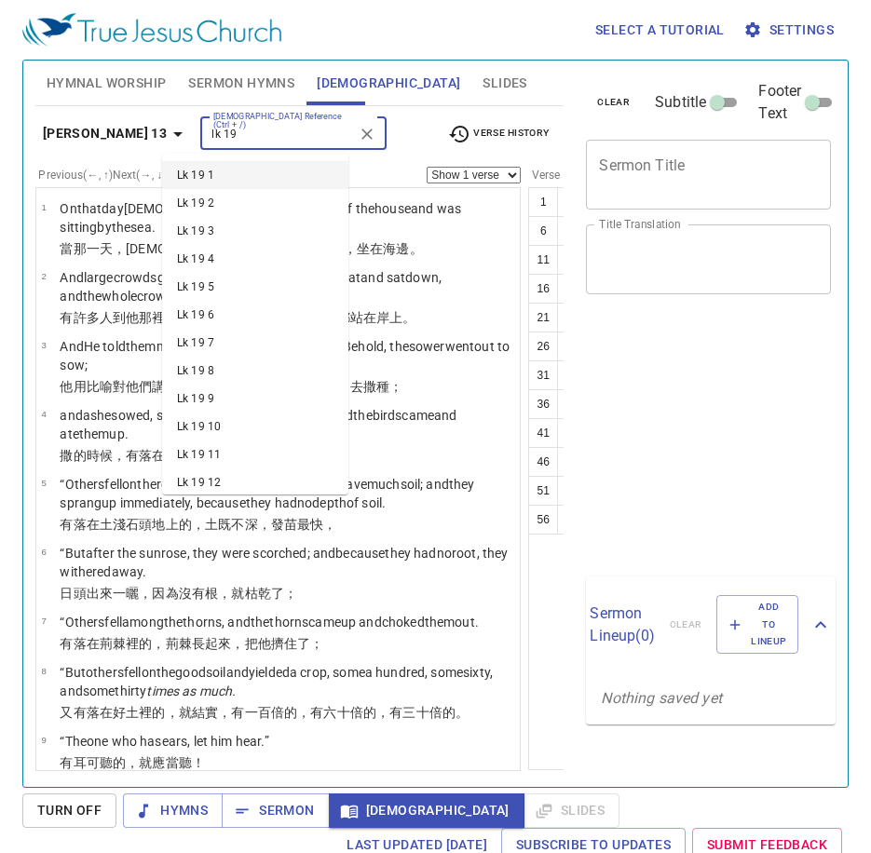
select select "44"
select select "46"
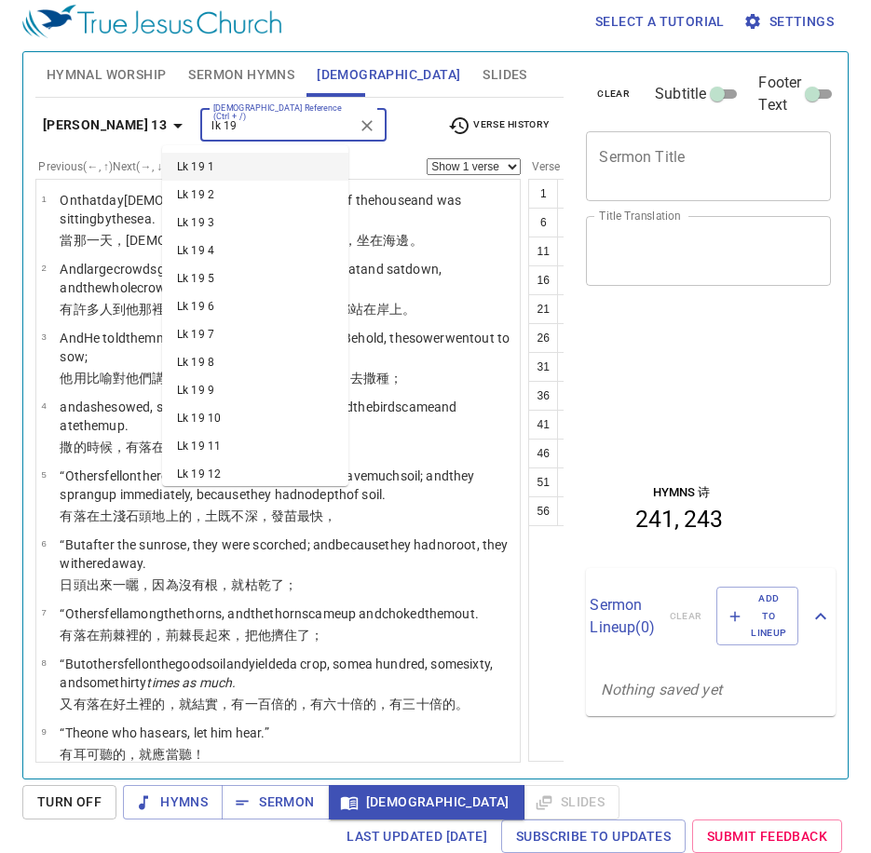
scroll to position [4030, 0]
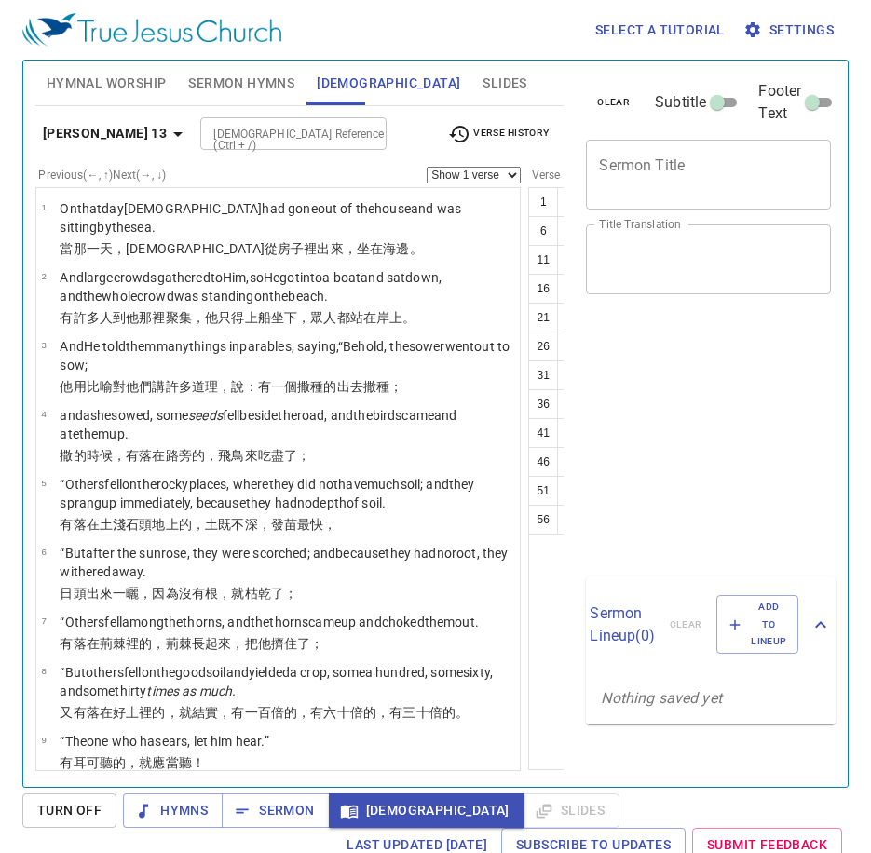
select select "45"
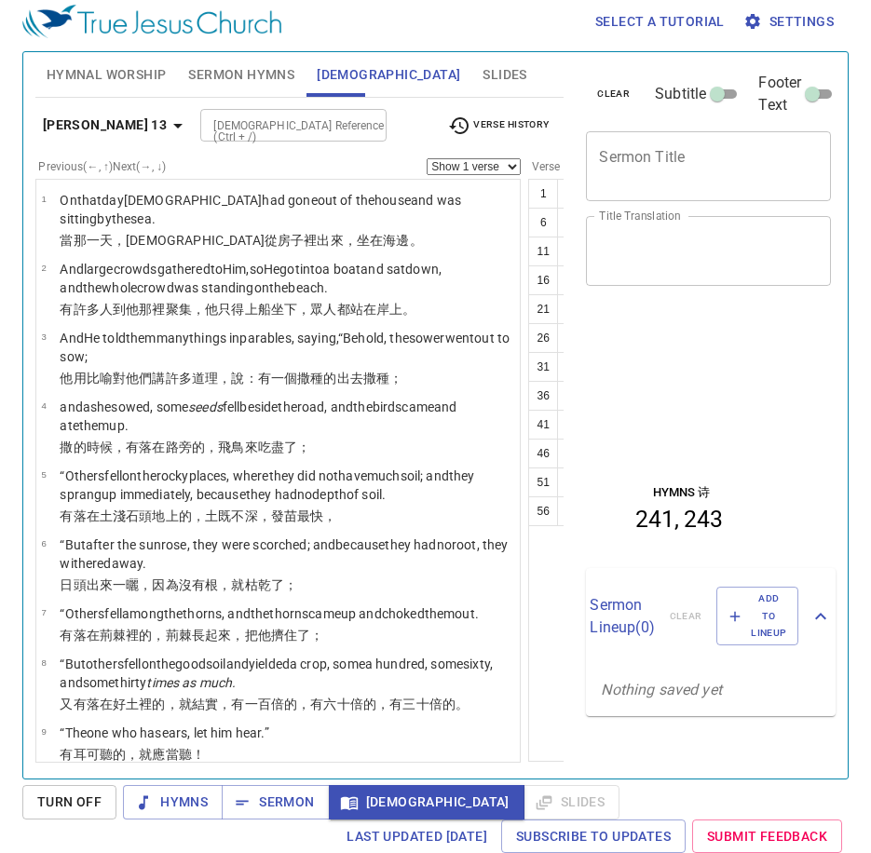
scroll to position [4112, 0]
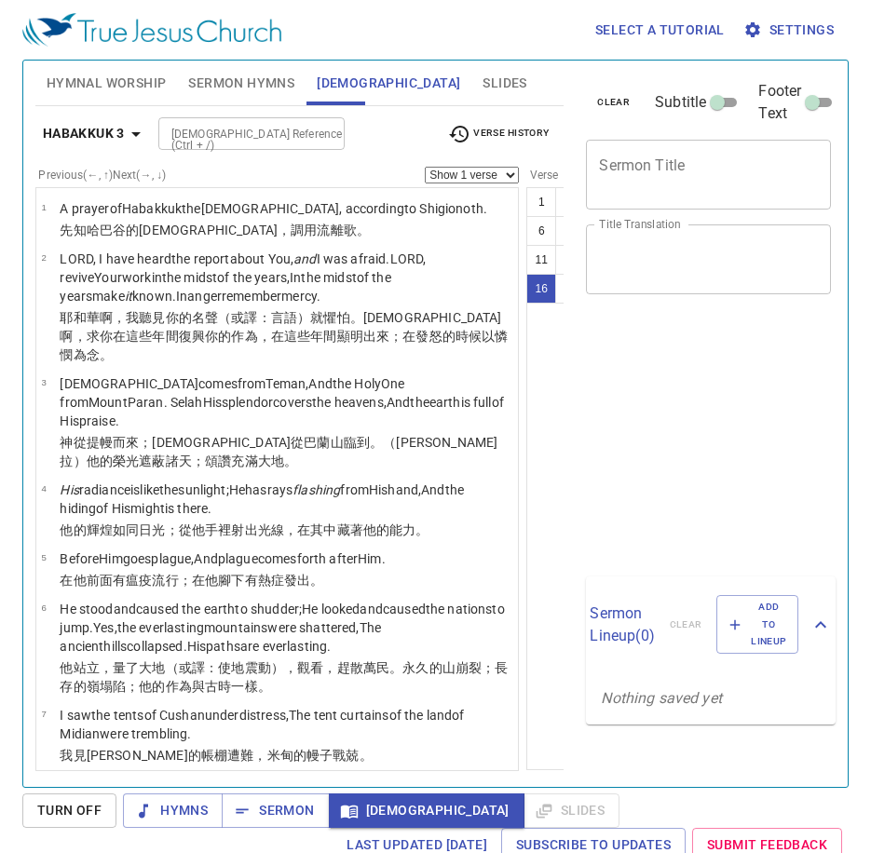
select select "16"
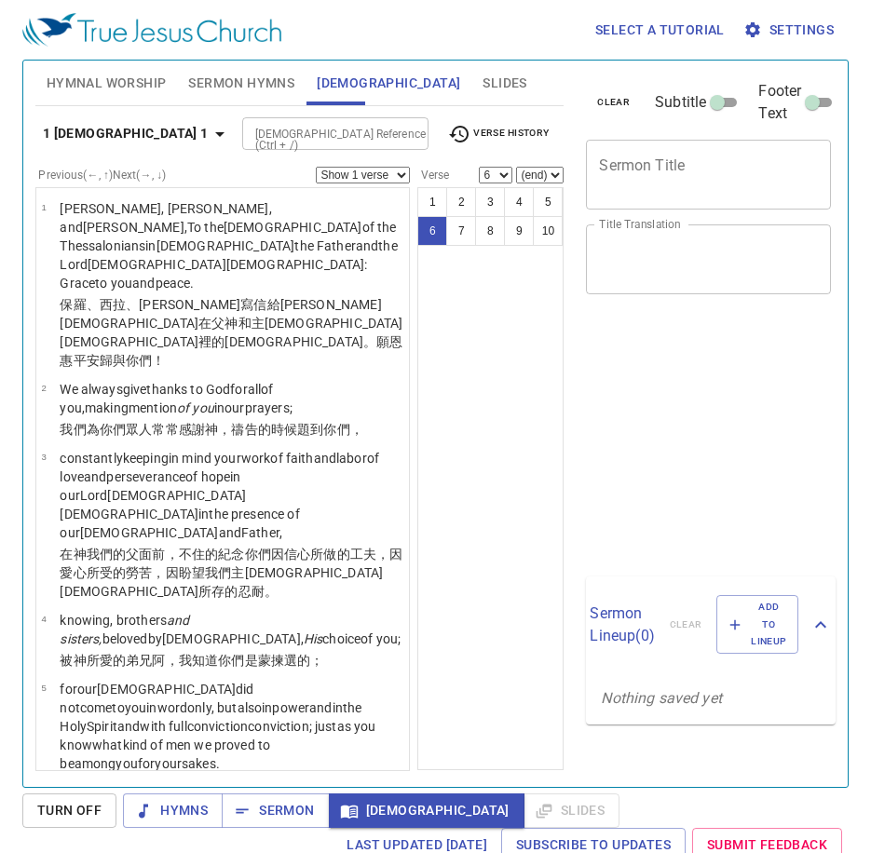
select select "6"
